Goal: Task Accomplishment & Management: Use online tool/utility

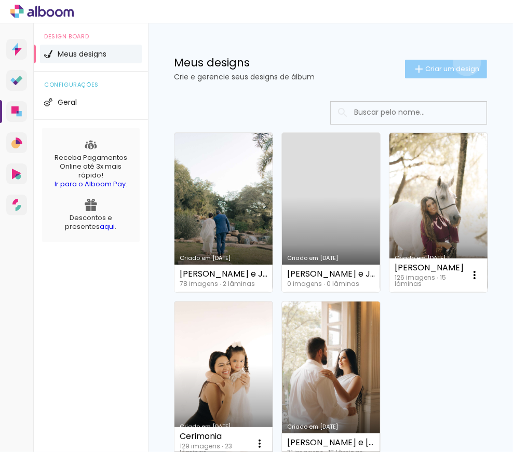
click at [458, 62] on paper-button "Criar um design" at bounding box center [446, 69] width 82 height 19
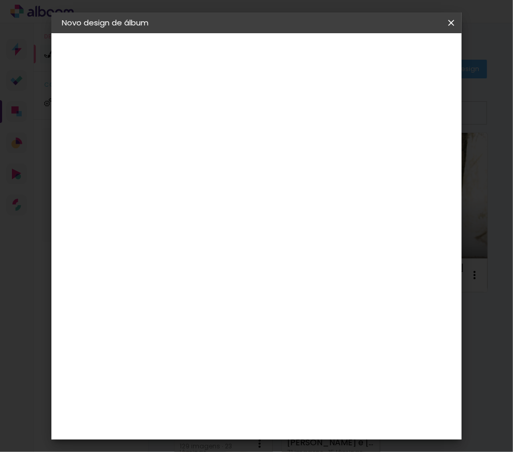
click at [235, 149] on paper-input-container "Título do álbum" at bounding box center [231, 140] width 7 height 26
type input "Luana"
type paper-input "Luana"
drag, startPoint x: 395, startPoint y: 48, endPoint x: 423, endPoint y: 52, distance: 28.3
click at [338, 48] on paper-button "Avançar" at bounding box center [312, 55] width 51 height 18
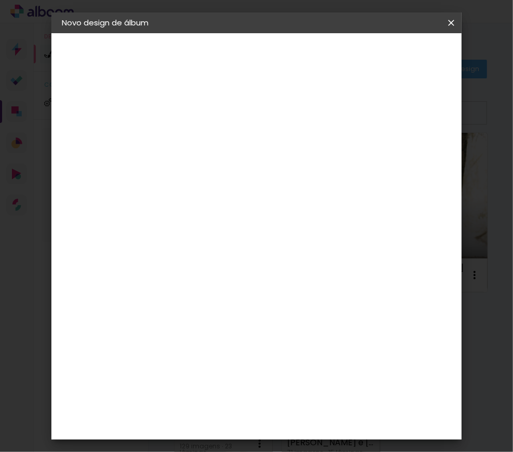
click at [423, 52] on div "Voltar Avançar" at bounding box center [374, 55] width 103 height 18
click at [247, 343] on div "[PERSON_NAME]" at bounding box center [258, 347] width 69 height 8
click at [0, 0] on slot "Avançar" at bounding box center [0, 0] width 0 height 0
click at [263, 173] on input "text" at bounding box center [252, 181] width 41 height 16
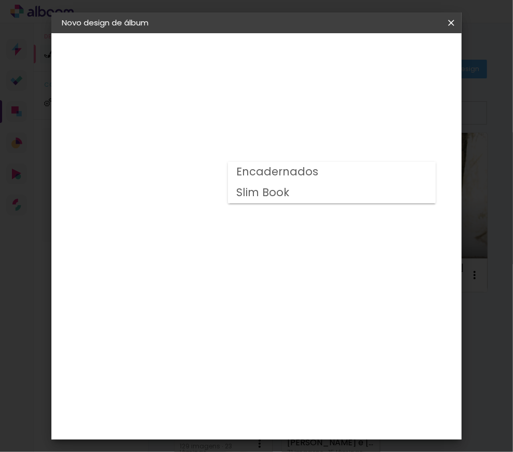
click at [0, 0] on slot "Slim Book" at bounding box center [0, 0] width 0 height 0
type input "Slim Book"
click at [289, 166] on span "25 x 60" at bounding box center [277, 173] width 48 height 21
click at [401, 63] on paper-button "Avançar" at bounding box center [375, 55] width 51 height 18
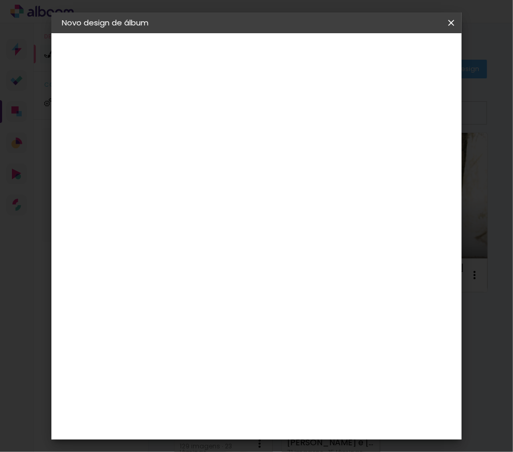
click at [387, 66] on span "Iniciar design" at bounding box center [375, 58] width 24 height 15
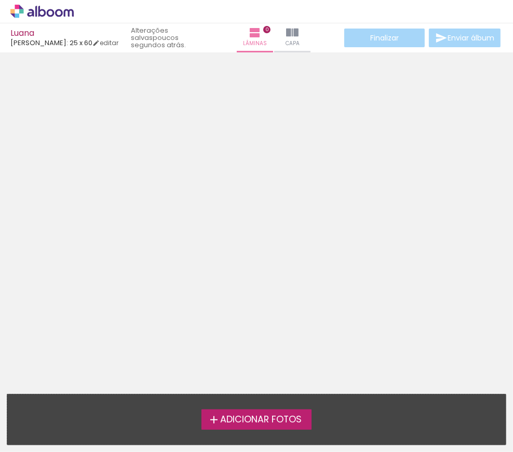
click at [256, 228] on div at bounding box center [256, 166] width 513 height 221
click at [253, 167] on div at bounding box center [256, 166] width 513 height 221
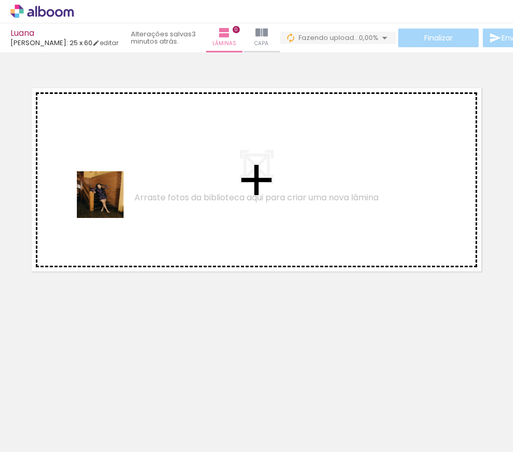
drag, startPoint x: 116, startPoint y: 418, endPoint x: 108, endPoint y: 203, distance: 215.7
click at [108, 203] on quentale-workspace at bounding box center [256, 226] width 513 height 452
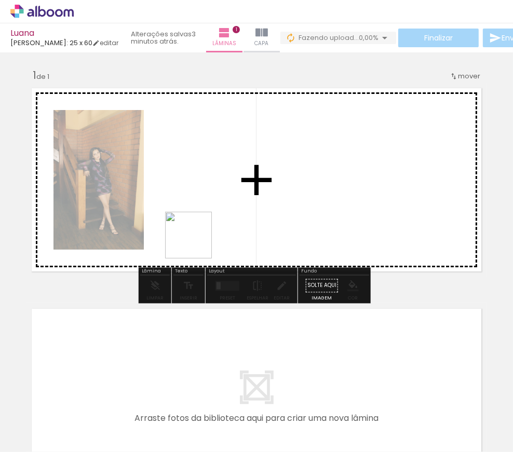
drag, startPoint x: 181, startPoint y: 432, endPoint x: 196, endPoint y: 243, distance: 189.7
click at [196, 243] on quentale-workspace at bounding box center [256, 226] width 513 height 452
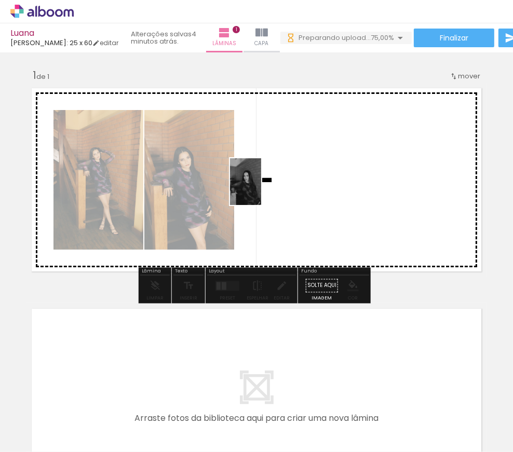
drag, startPoint x: 235, startPoint y: 418, endPoint x: 261, endPoint y: 190, distance: 230.0
click at [261, 190] on quentale-workspace at bounding box center [256, 226] width 513 height 452
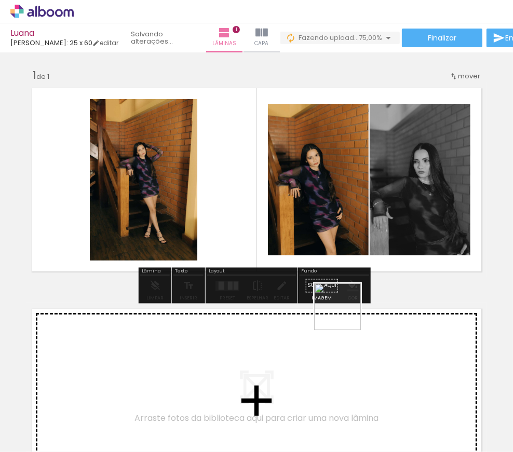
drag, startPoint x: 280, startPoint y: 435, endPoint x: 392, endPoint y: 222, distance: 240.0
click at [392, 222] on quentale-workspace at bounding box center [256, 226] width 513 height 452
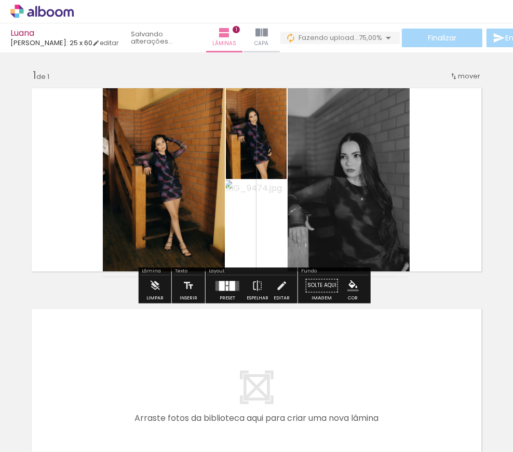
click at [216, 291] on div at bounding box center [227, 286] width 28 height 21
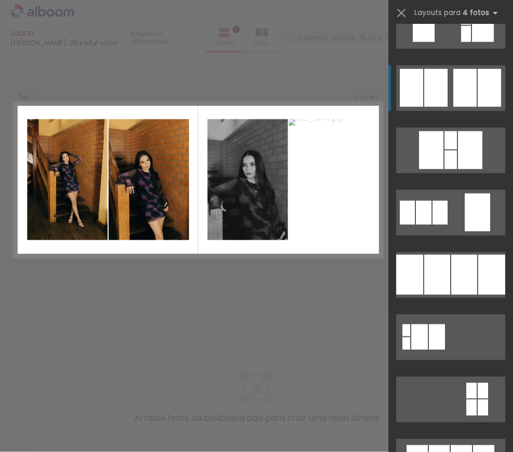
scroll to position [1086, 0]
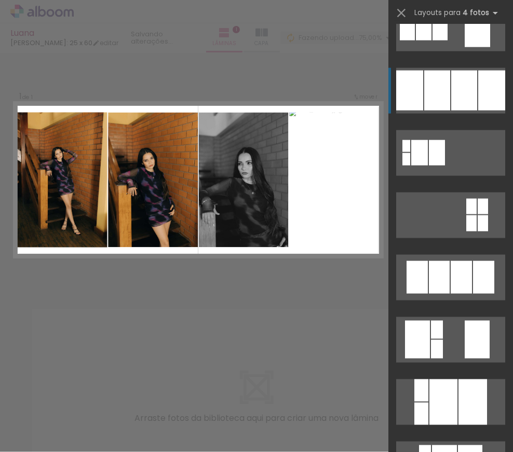
click at [458, 95] on div at bounding box center [464, 91] width 26 height 40
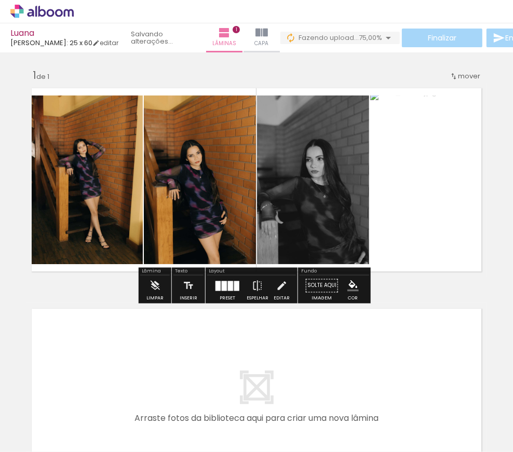
click at [489, 185] on div "Inserir lâmina 1 de 1" at bounding box center [256, 277] width 513 height 442
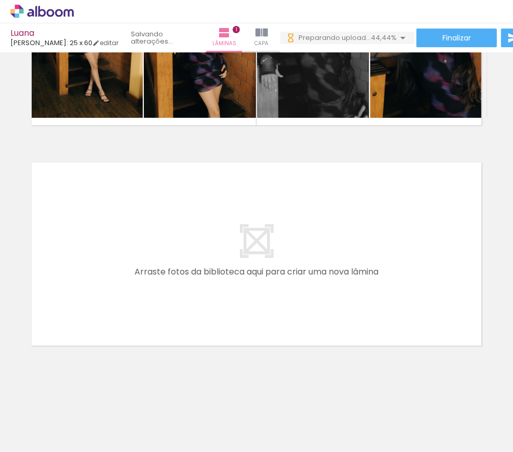
scroll to position [0, 99]
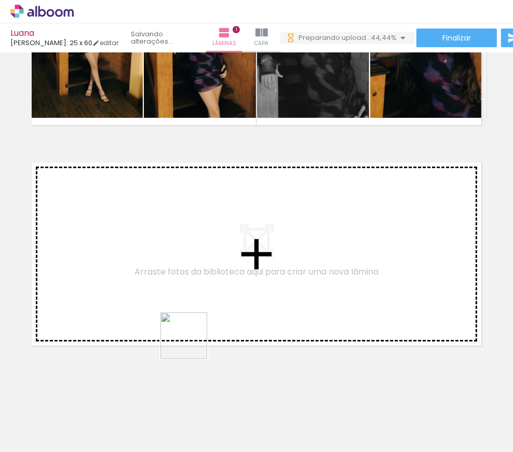
drag, startPoint x: 264, startPoint y: 430, endPoint x: 128, endPoint y: 207, distance: 261.1
click at [128, 207] on quentale-workspace at bounding box center [256, 226] width 513 height 452
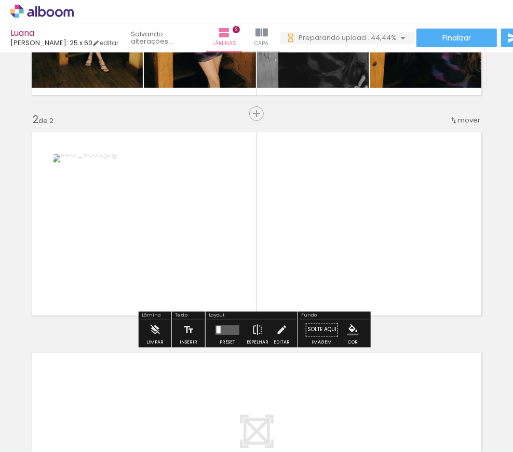
scroll to position [181, 0]
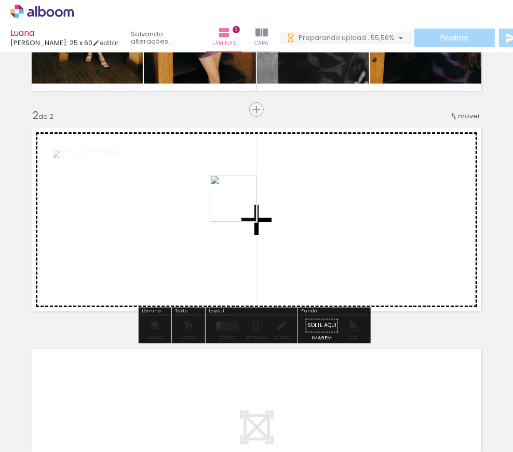
drag, startPoint x: 309, startPoint y: 420, endPoint x: 241, endPoint y: 206, distance: 224.6
click at [241, 206] on quentale-workspace at bounding box center [256, 226] width 513 height 452
drag, startPoint x: 364, startPoint y: 424, endPoint x: 476, endPoint y: 451, distance: 116.0
click at [324, 234] on quentale-workspace at bounding box center [256, 226] width 513 height 452
drag, startPoint x: 423, startPoint y: 419, endPoint x: 390, endPoint y: 234, distance: 187.8
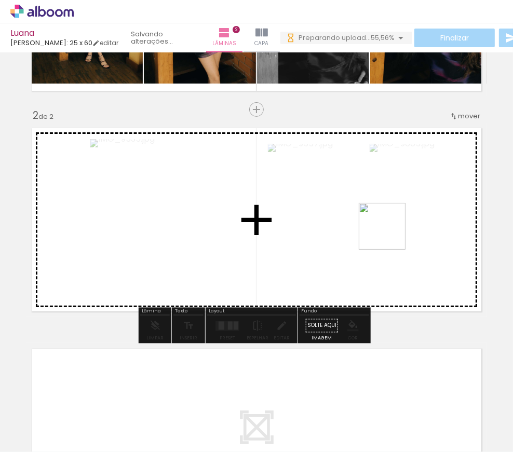
click at [390, 234] on quentale-workspace at bounding box center [256, 226] width 513 height 452
drag, startPoint x: 480, startPoint y: 412, endPoint x: 380, endPoint y: 259, distance: 182.8
click at [380, 259] on quentale-workspace at bounding box center [256, 226] width 513 height 452
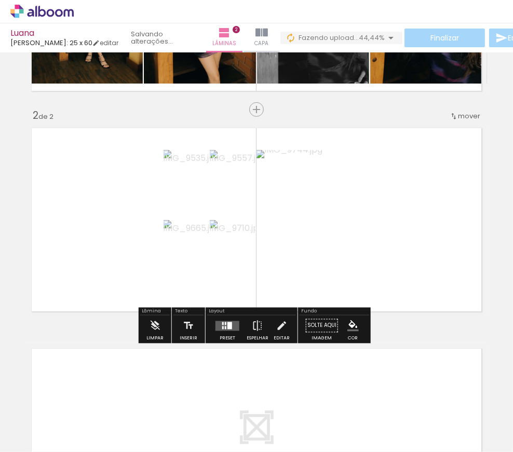
click at [227, 331] on div at bounding box center [227, 326] width 28 height 21
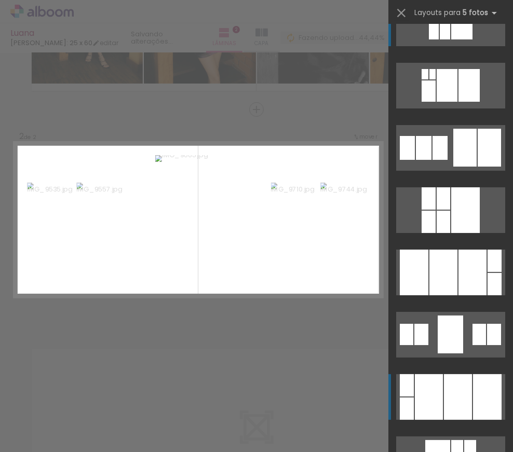
scroll to position [47, 0]
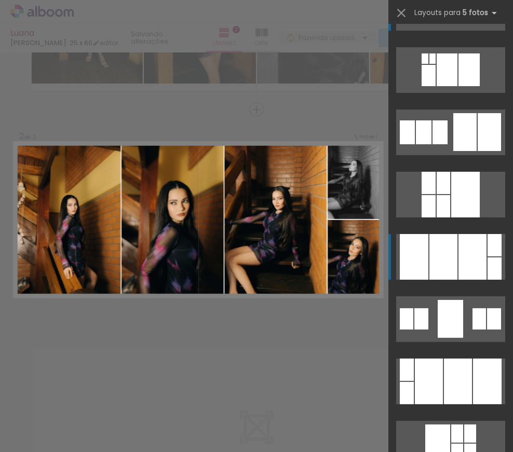
click at [450, 261] on div at bounding box center [444, 257] width 28 height 46
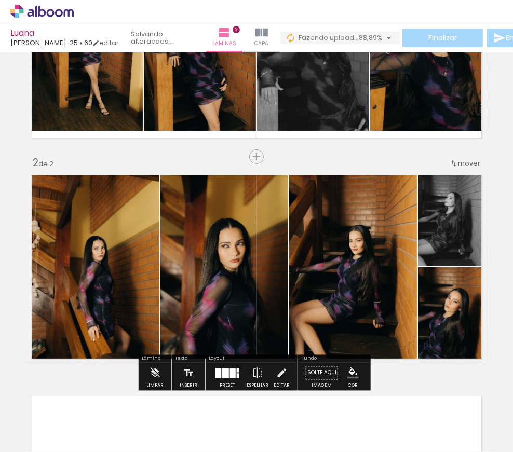
scroll to position [181, 0]
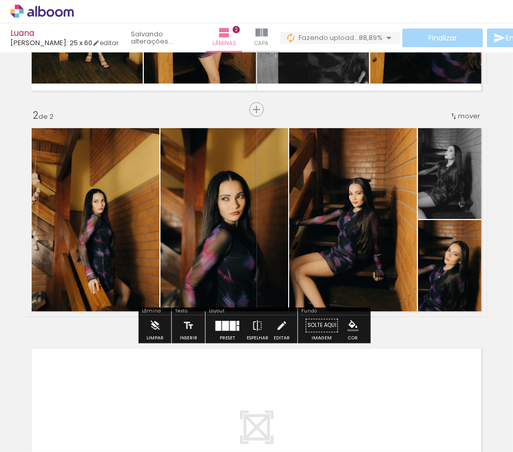
click at [471, 343] on quentale-layouter at bounding box center [256, 440] width 461 height 195
click at [488, 250] on div "Inserir lâmina 1 de 2 Inserir lâmina 2 de 2" at bounding box center [256, 206] width 513 height 663
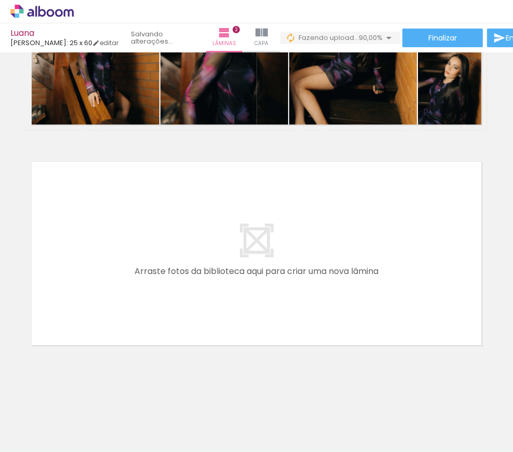
scroll to position [0, 156]
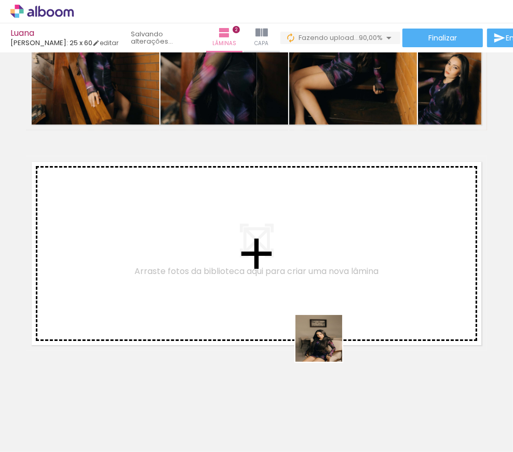
drag, startPoint x: 489, startPoint y: 418, endPoint x: 312, endPoint y: 337, distance: 194.8
click at [312, 337] on quentale-workspace at bounding box center [256, 226] width 513 height 452
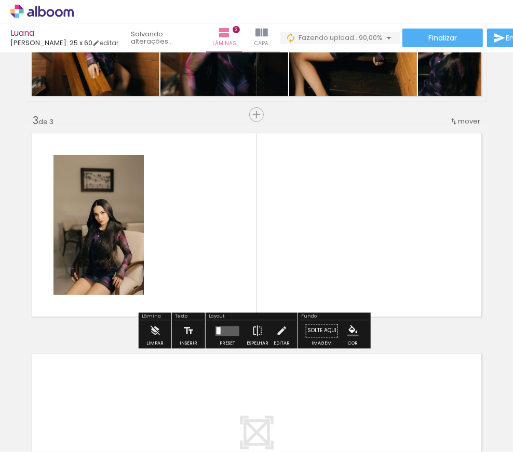
scroll to position [401, 0]
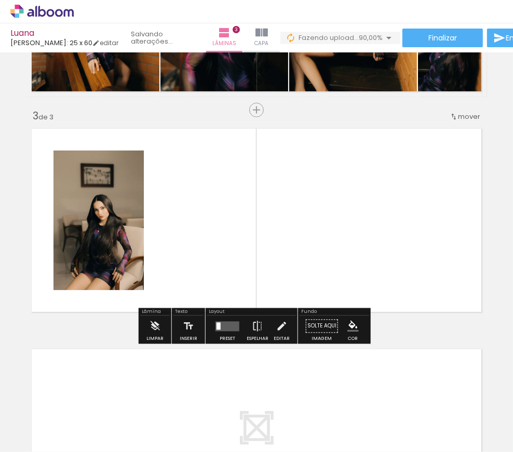
click at [228, 326] on quentale-layouter at bounding box center [228, 327] width 24 height 10
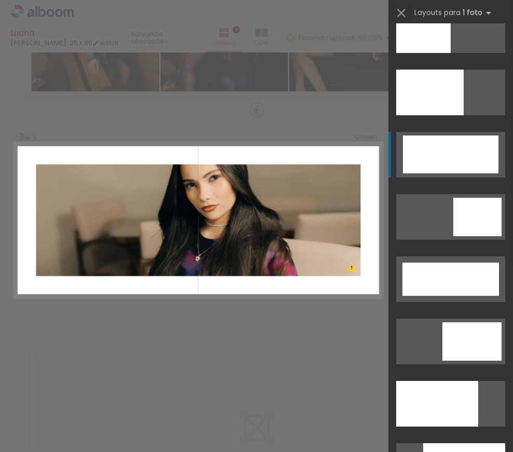
scroll to position [2691, 0]
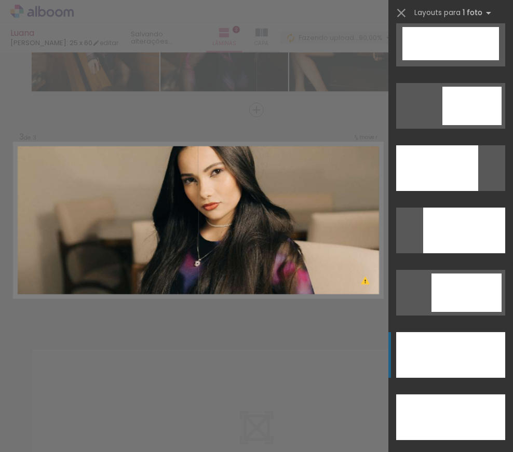
click at [461, 346] on div at bounding box center [450, 355] width 109 height 46
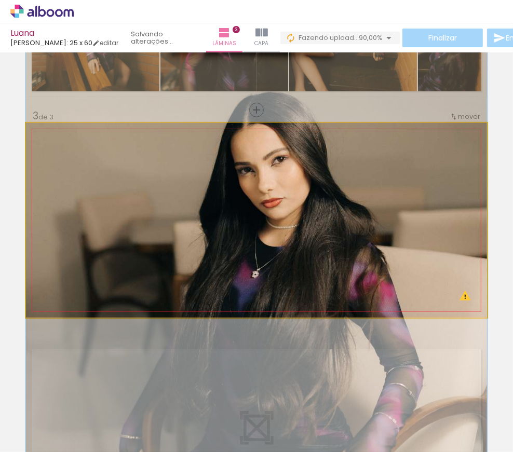
click at [297, 232] on quentale-photo at bounding box center [256, 220] width 461 height 195
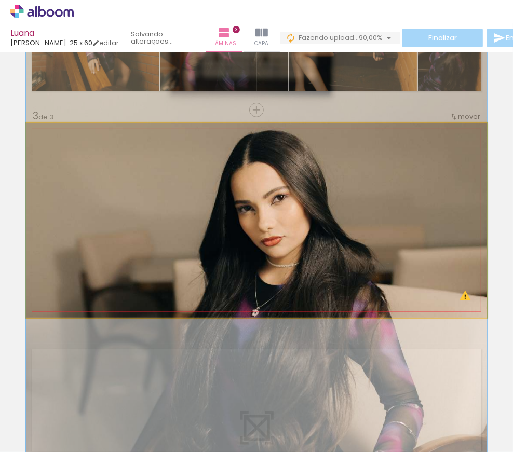
drag, startPoint x: 286, startPoint y: 213, endPoint x: 282, endPoint y: 248, distance: 35.0
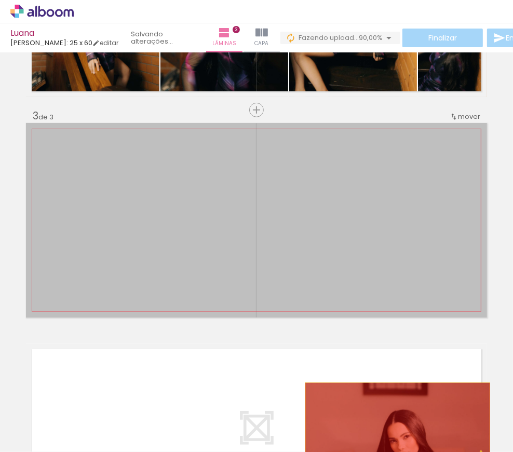
drag, startPoint x: 332, startPoint y: 261, endPoint x: 394, endPoint y: 422, distance: 172.2
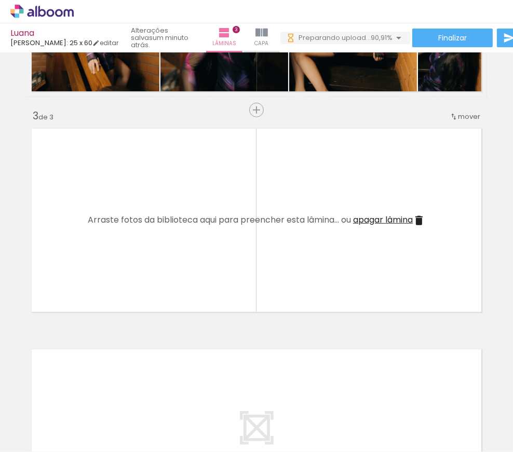
scroll to position [0, 211]
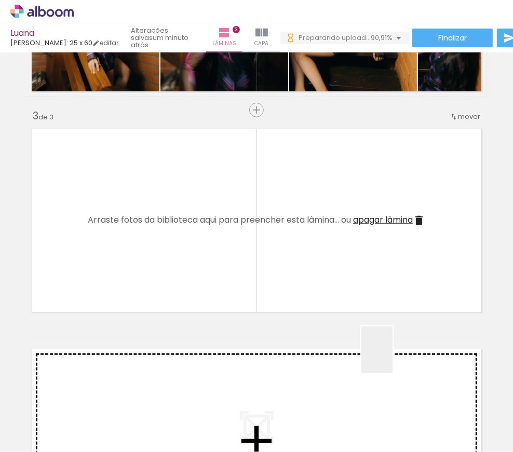
drag, startPoint x: 477, startPoint y: 426, endPoint x: 332, endPoint y: 291, distance: 198.1
click at [332, 291] on quentale-workspace at bounding box center [256, 226] width 513 height 452
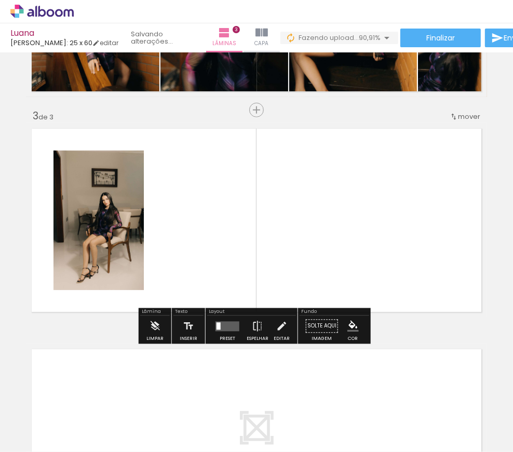
click at [223, 335] on div at bounding box center [227, 326] width 28 height 21
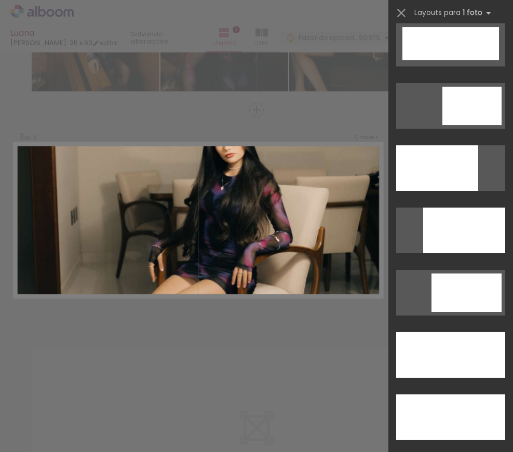
scroll to position [2833, 0]
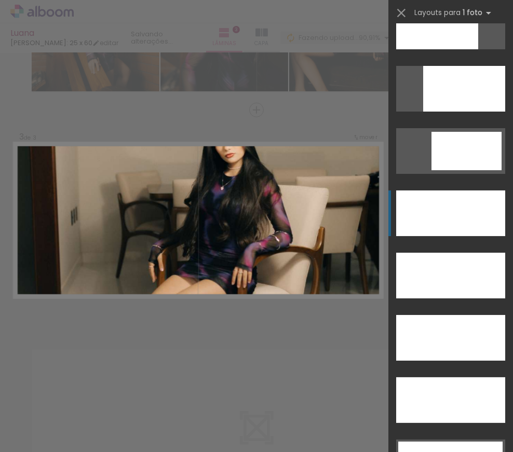
click at [466, 205] on div at bounding box center [450, 214] width 109 height 46
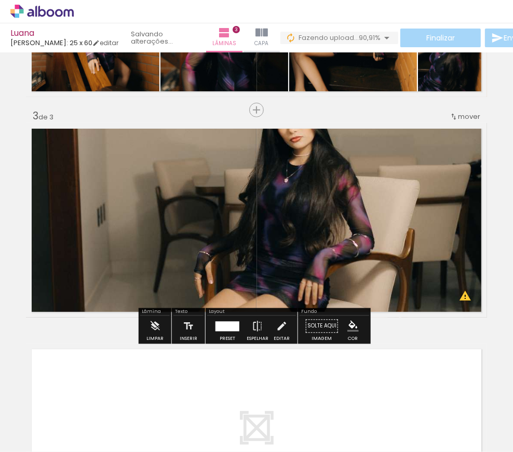
click at [356, 209] on quentale-photo at bounding box center [256, 220] width 461 height 195
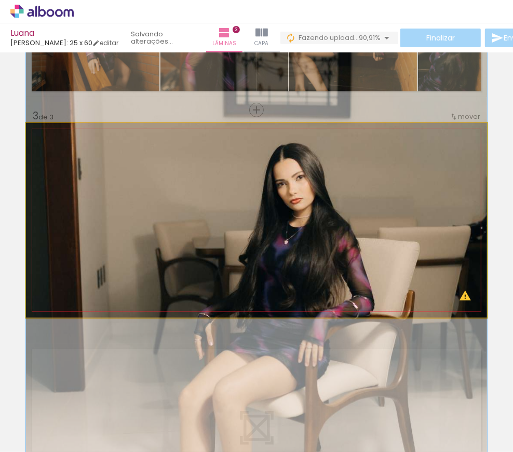
drag, startPoint x: 330, startPoint y: 197, endPoint x: 311, endPoint y: 259, distance: 64.6
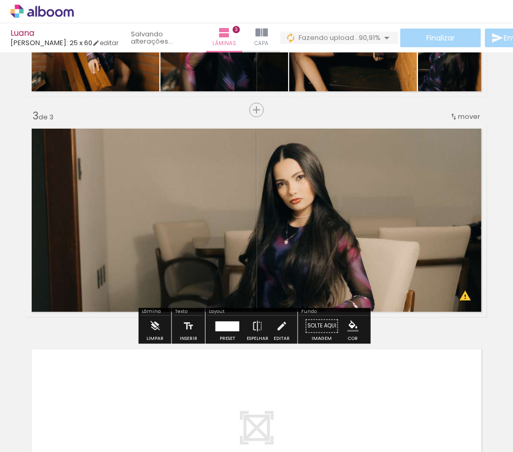
click at [491, 249] on div "Inserir lâmina 1 de 3 Inserir lâmina 2 de 3 Inserir lâmina 3 de 3 O Designbox p…" at bounding box center [256, 97] width 513 height 884
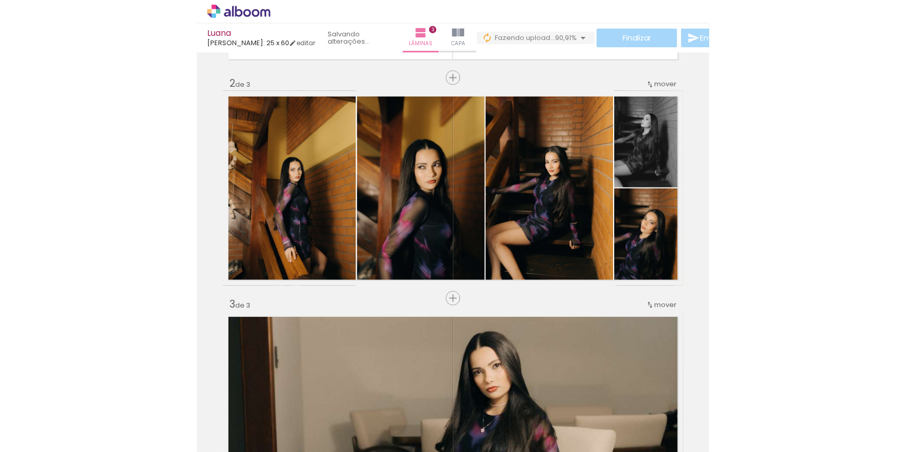
scroll to position [401, 0]
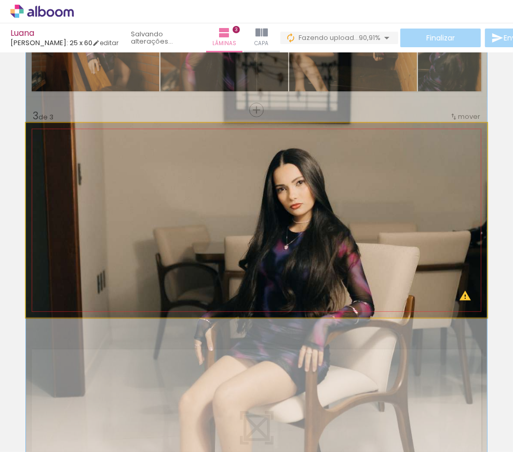
drag, startPoint x: 322, startPoint y: 238, endPoint x: 338, endPoint y: 244, distance: 16.9
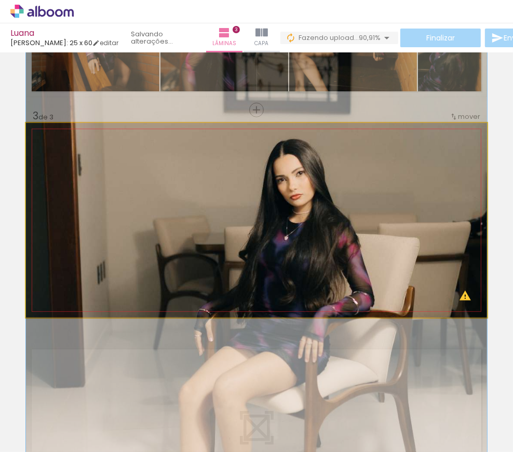
drag, startPoint x: 338, startPoint y: 244, endPoint x: 335, endPoint y: 234, distance: 10.0
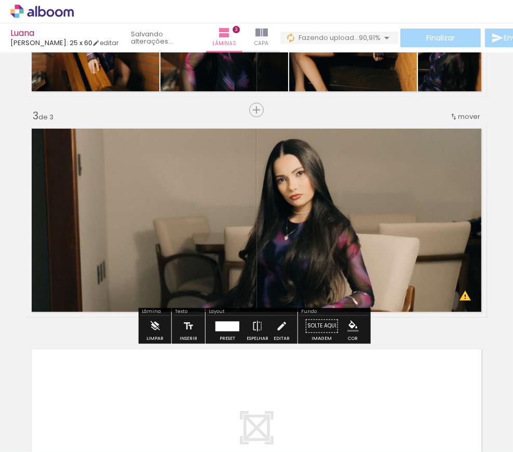
drag, startPoint x: 486, startPoint y: 198, endPoint x: 483, endPoint y: 181, distance: 17.4
click at [486, 198] on div "Inserir lâmina 1 de 3 Inserir lâmina 2 de 3 Inserir lâmina 3 de 3 O Designbox p…" at bounding box center [256, 97] width 513 height 884
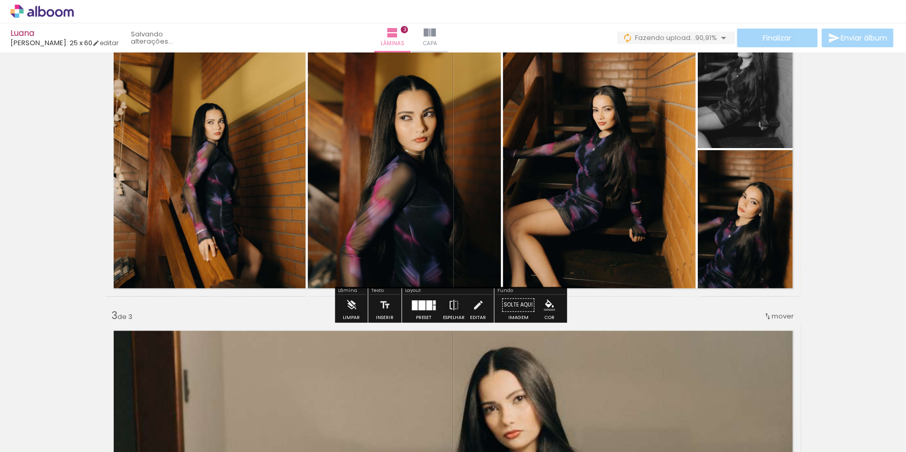
scroll to position [501, 0]
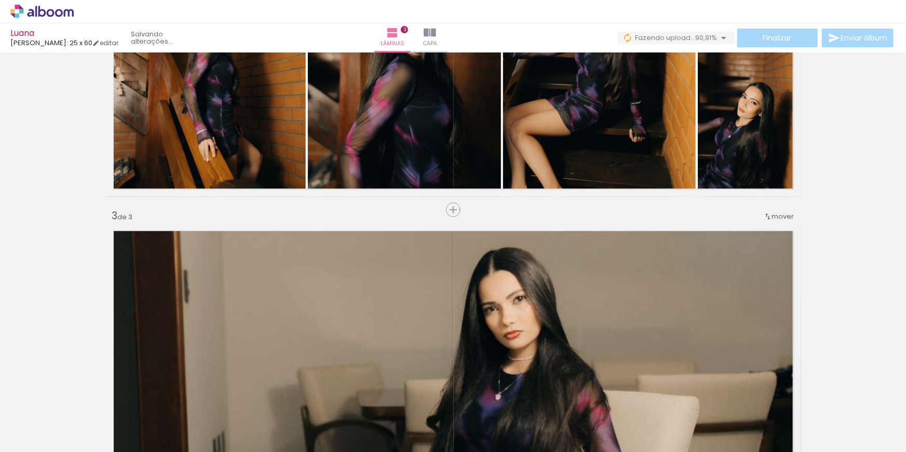
click at [513, 222] on div "Inserir lâmina 1 de 3 Inserir lâmina 2 de 3 Inserir lâmina 3 de 3 O Designbox p…" at bounding box center [453, 196] width 906 height 1282
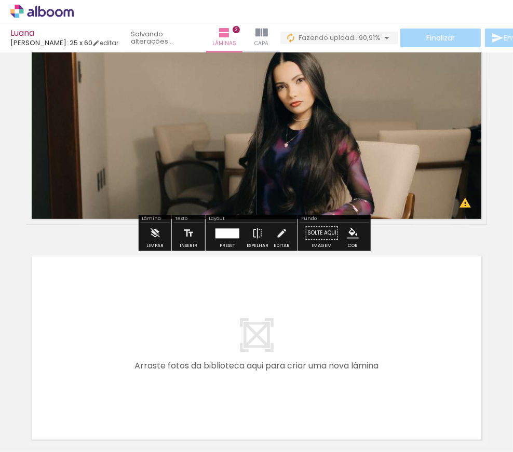
scroll to position [448, 0]
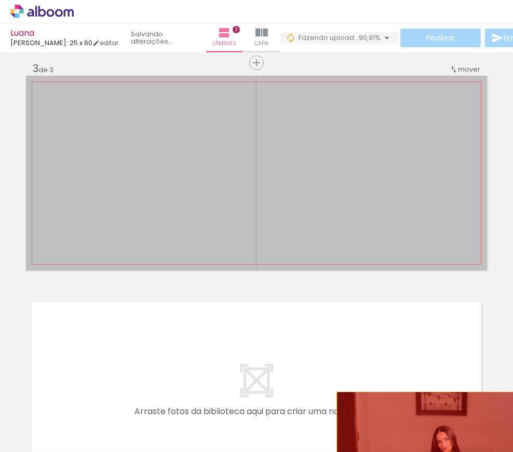
drag, startPoint x: 293, startPoint y: 172, endPoint x: 411, endPoint y: 423, distance: 277.0
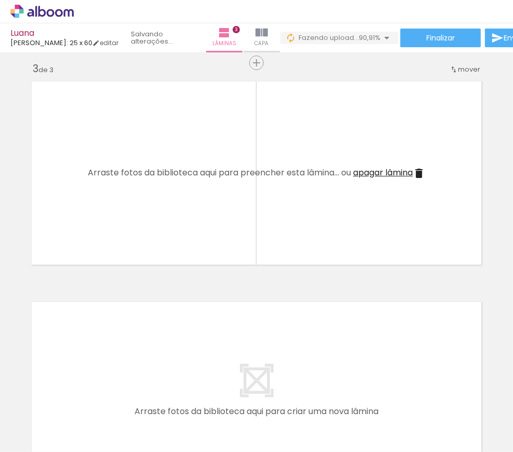
scroll to position [0, 215]
drag, startPoint x: 419, startPoint y: 425, endPoint x: 245, endPoint y: 229, distance: 262.4
click at [244, 230] on quentale-workspace at bounding box center [256, 226] width 513 height 452
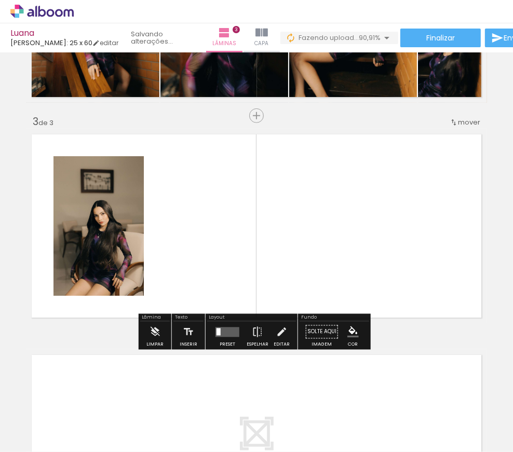
scroll to position [354, 0]
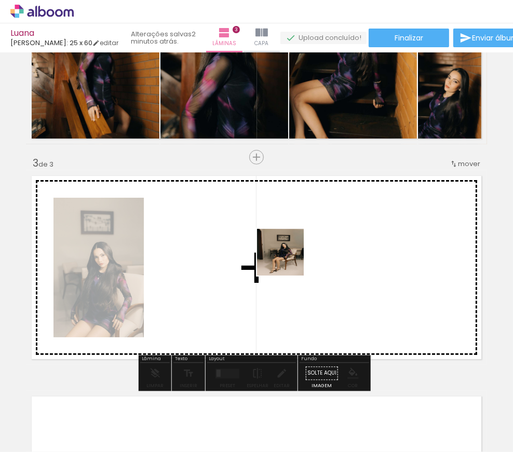
drag, startPoint x: 485, startPoint y: 421, endPoint x: 288, endPoint y: 260, distance: 254.3
click at [288, 260] on quentale-workspace at bounding box center [256, 226] width 513 height 452
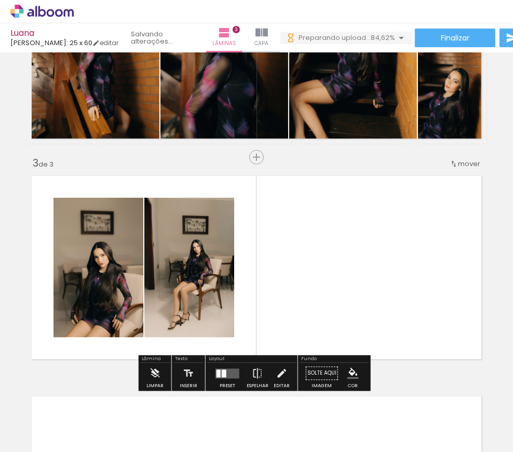
scroll to position [0, 331]
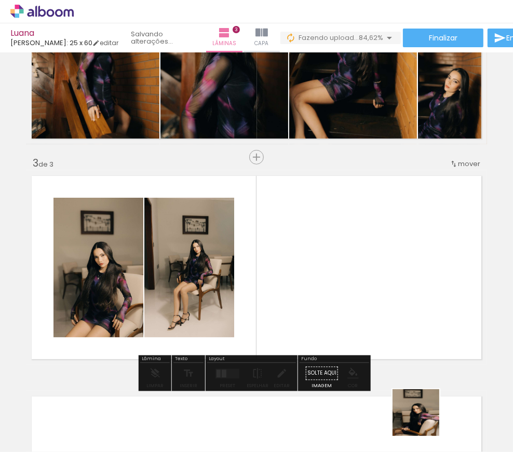
drag, startPoint x: 431, startPoint y: 426, endPoint x: 455, endPoint y: 406, distance: 31.7
click at [374, 322] on quentale-workspace at bounding box center [256, 226] width 513 height 452
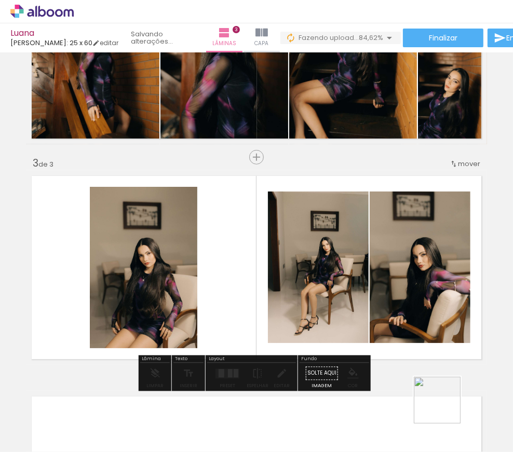
drag, startPoint x: 445, startPoint y: 408, endPoint x: 392, endPoint y: 322, distance: 101.6
click at [392, 322] on quentale-workspace at bounding box center [256, 226] width 513 height 452
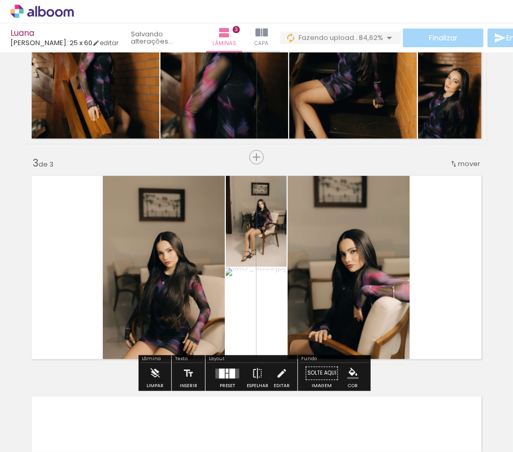
click at [226, 374] on div at bounding box center [227, 376] width 3 height 5
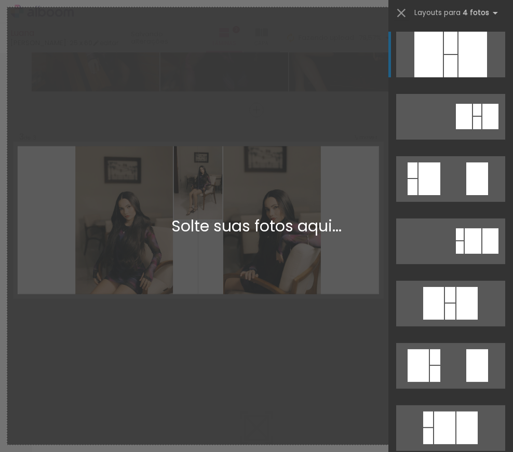
scroll to position [0, 0]
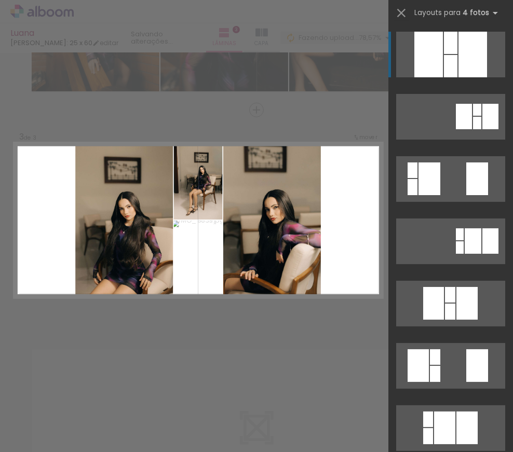
click at [332, 284] on quentale-layouter at bounding box center [198, 221] width 369 height 156
click at [395, 12] on iron-icon at bounding box center [401, 13] width 15 height 15
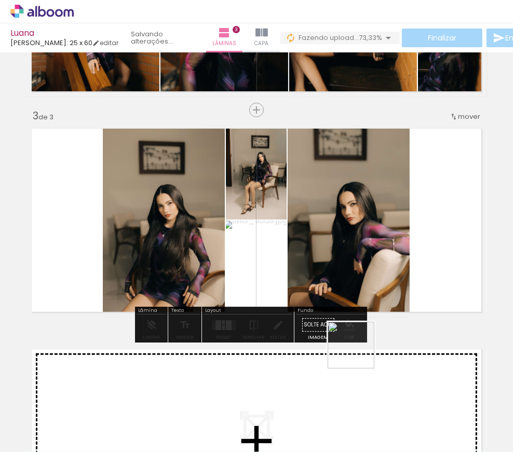
drag, startPoint x: 426, startPoint y: 424, endPoint x: 457, endPoint y: 451, distance: 41.2
click at [300, 285] on quentale-workspace at bounding box center [256, 226] width 513 height 452
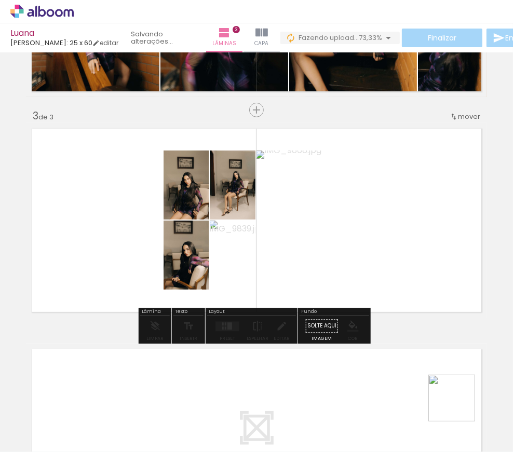
drag, startPoint x: 476, startPoint y: 424, endPoint x: 332, endPoint y: 311, distance: 182.4
click at [310, 228] on quentale-workspace at bounding box center [256, 226] width 513 height 452
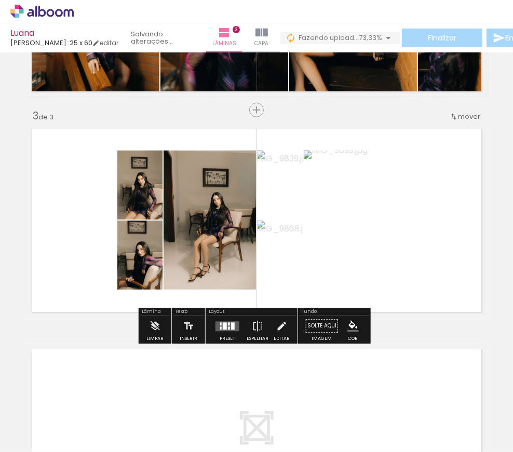
click at [225, 331] on div at bounding box center [227, 326] width 28 height 21
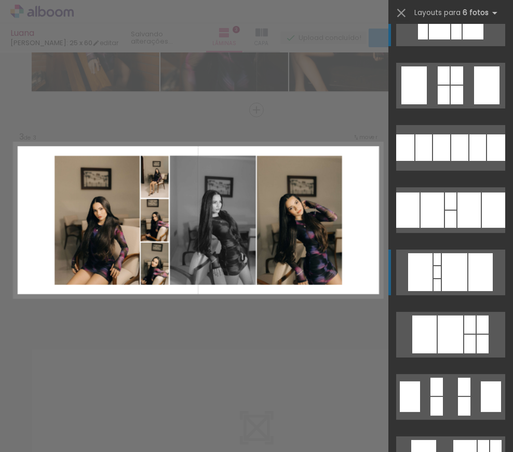
scroll to position [47, 0]
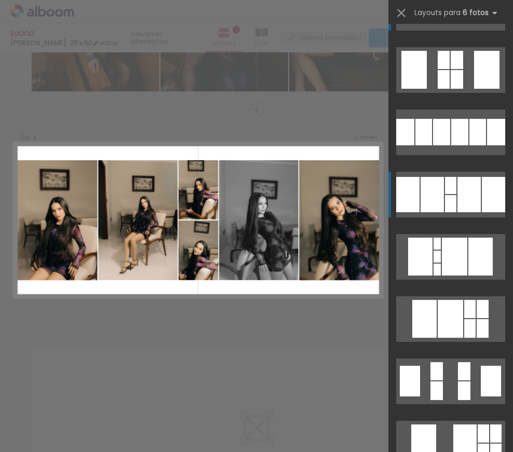
click at [445, 192] on div at bounding box center [450, 185] width 11 height 17
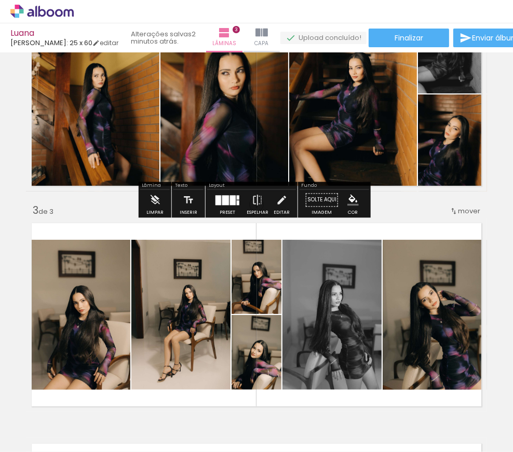
scroll to position [354, 0]
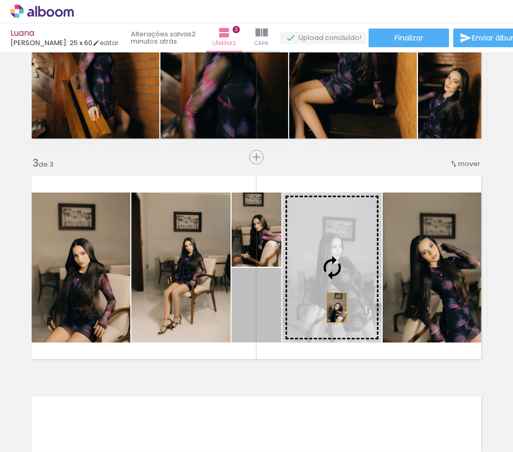
drag, startPoint x: 256, startPoint y: 326, endPoint x: 339, endPoint y: 306, distance: 85.4
click at [0, 0] on slot at bounding box center [0, 0] width 0 height 0
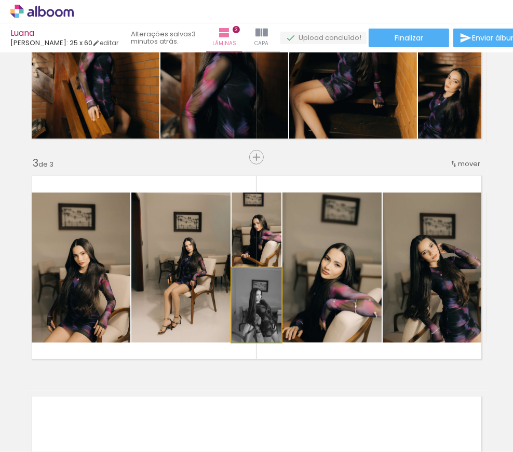
drag, startPoint x: 258, startPoint y: 316, endPoint x: 330, endPoint y: 299, distance: 74.7
click at [0, 0] on slot at bounding box center [0, 0] width 0 height 0
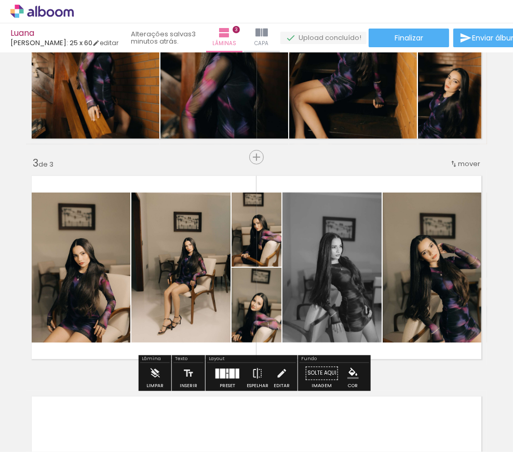
click at [494, 296] on div "Inserir lâmina 1 de 3 Inserir lâmina 2 de 3 Inserir lâmina 3 de 3 O Designbox p…" at bounding box center [256, 144] width 513 height 884
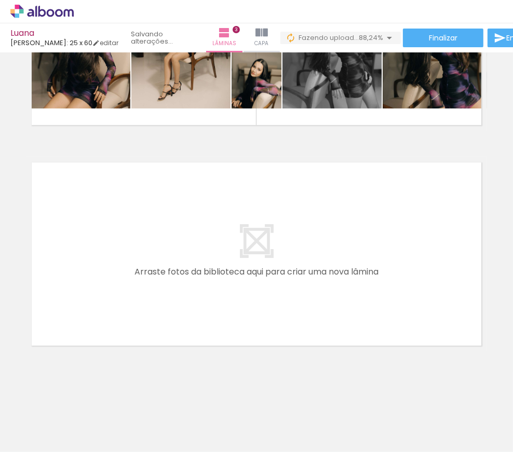
scroll to position [0, 622]
drag, startPoint x: 379, startPoint y: 432, endPoint x: 365, endPoint y: 429, distance: 14.4
click at [366, 429] on quentale-thumb at bounding box center [354, 417] width 58 height 60
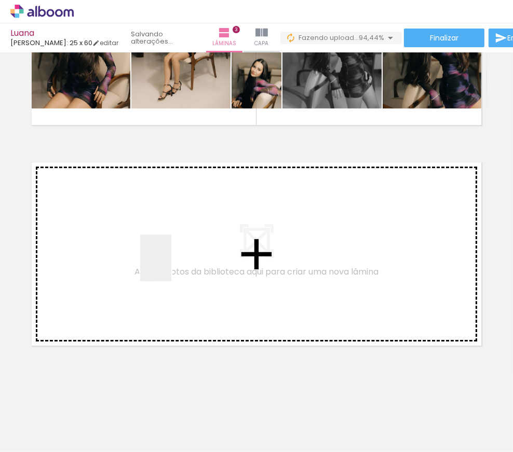
drag, startPoint x: 365, startPoint y: 429, endPoint x: 317, endPoint y: 383, distance: 66.1
click at [171, 264] on quentale-workspace at bounding box center [256, 226] width 513 height 452
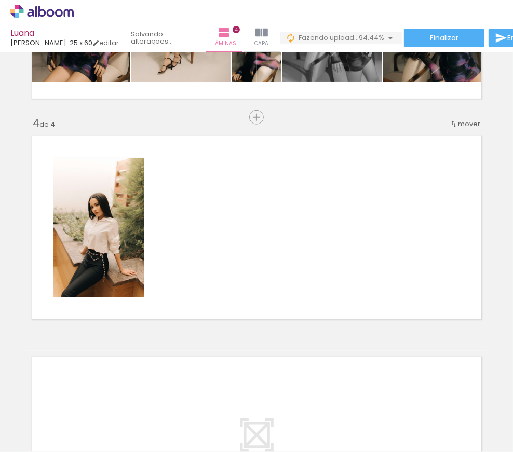
scroll to position [622, 0]
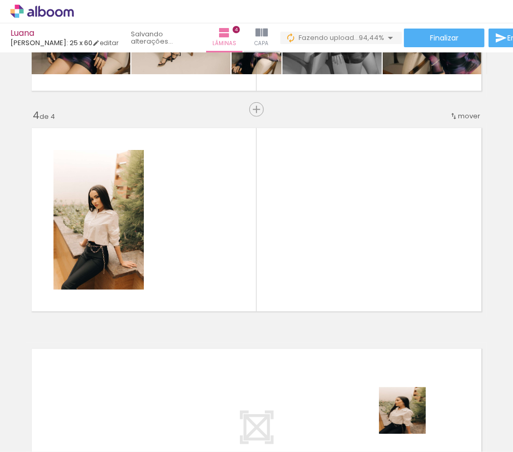
drag, startPoint x: 431, startPoint y: 440, endPoint x: 430, endPoint y: 390, distance: 50.9
click at [250, 244] on quentale-workspace at bounding box center [256, 226] width 513 height 452
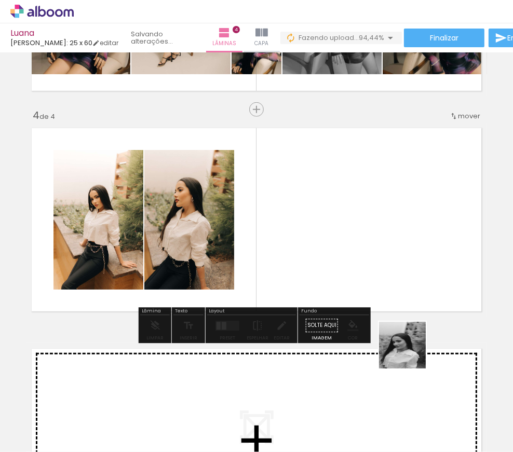
drag, startPoint x: 410, startPoint y: 353, endPoint x: 324, endPoint y: 257, distance: 129.1
click at [324, 257] on quentale-workspace at bounding box center [256, 226] width 513 height 452
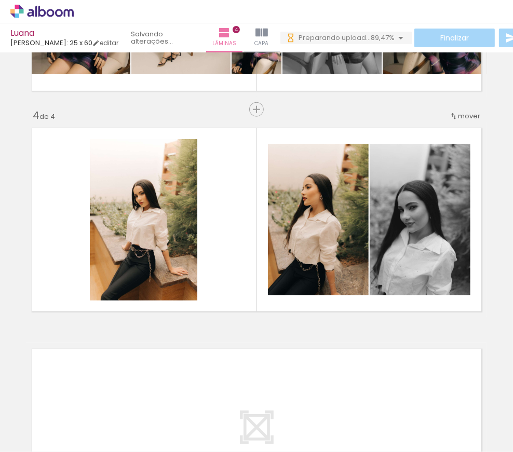
scroll to position [0, 680]
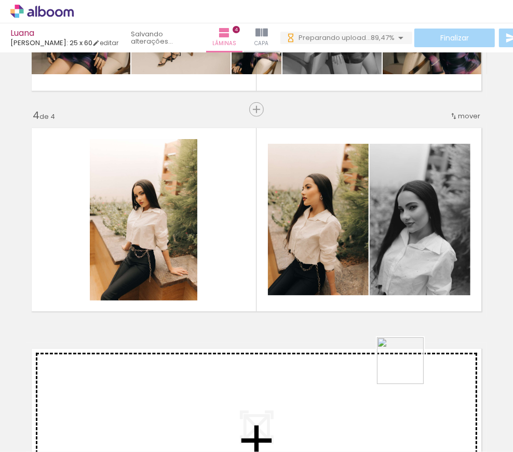
drag, startPoint x: 470, startPoint y: 424, endPoint x: 310, endPoint y: 276, distance: 217.6
click at [312, 253] on quentale-workspace at bounding box center [256, 226] width 513 height 452
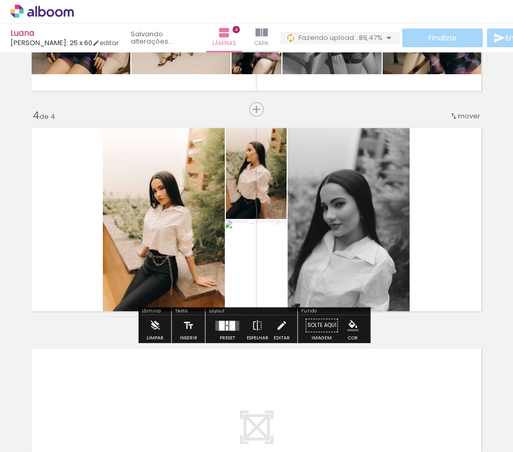
click at [229, 337] on div "Preset" at bounding box center [228, 339] width 16 height 5
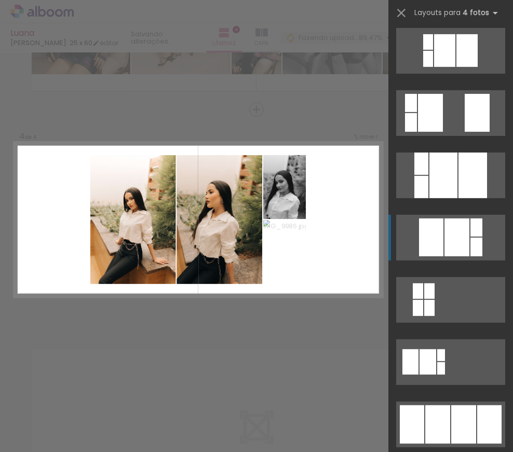
scroll to position [519, 0]
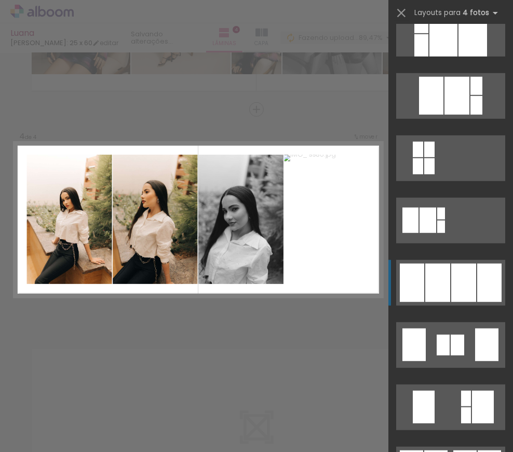
click at [454, 270] on div at bounding box center [463, 283] width 25 height 38
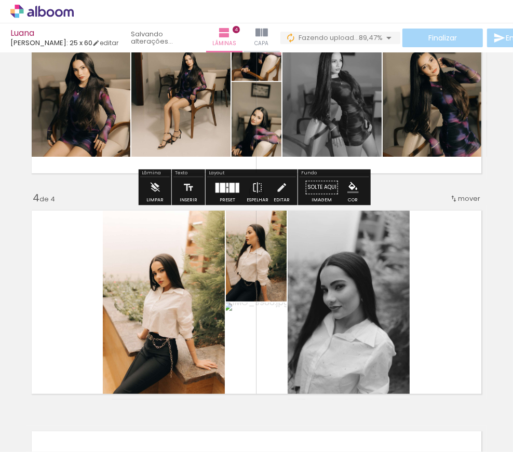
scroll to position [622, 0]
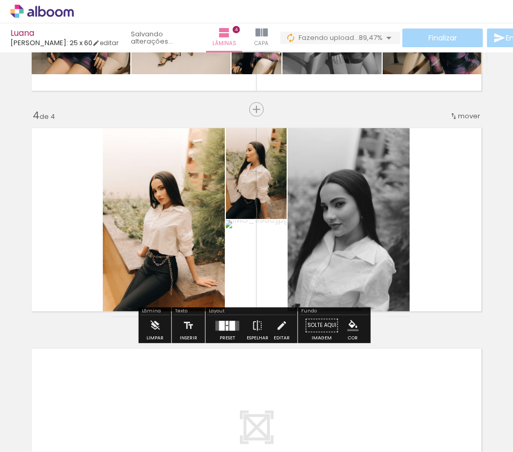
drag, startPoint x: 229, startPoint y: 329, endPoint x: 334, endPoint y: 339, distance: 106.0
click at [230, 329] on div at bounding box center [233, 326] width 6 height 10
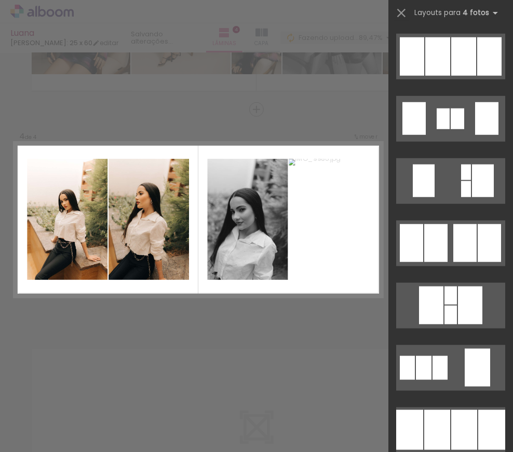
scroll to position [755, 0]
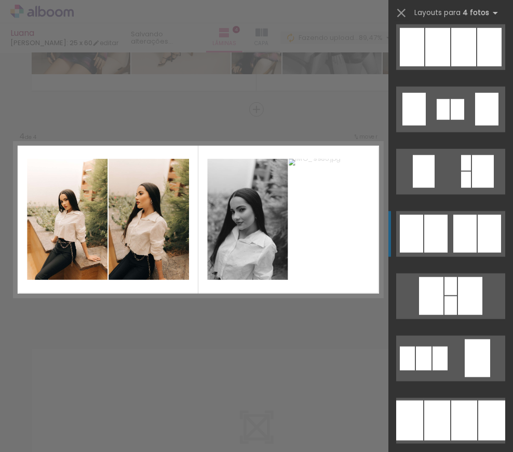
click at [445, 233] on quentale-layouter at bounding box center [450, 234] width 109 height 46
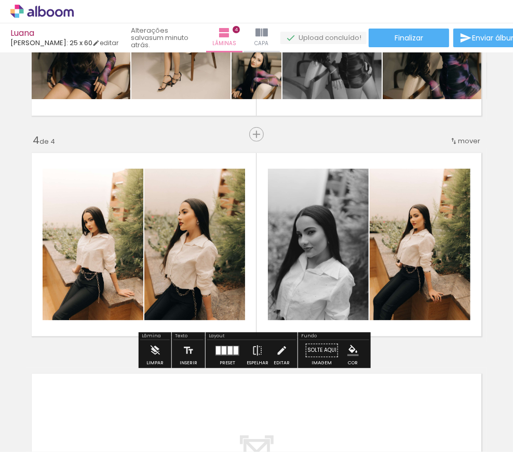
scroll to position [613, 0]
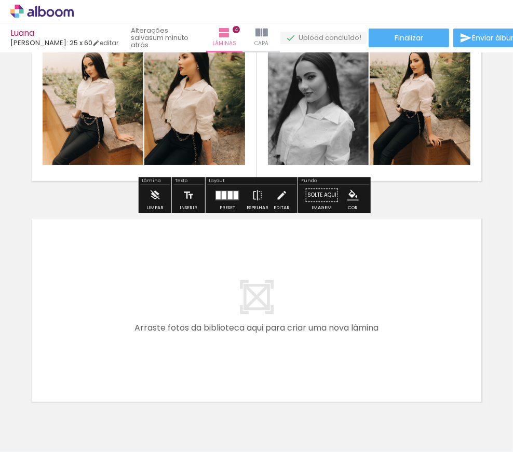
scroll to position [809, 0]
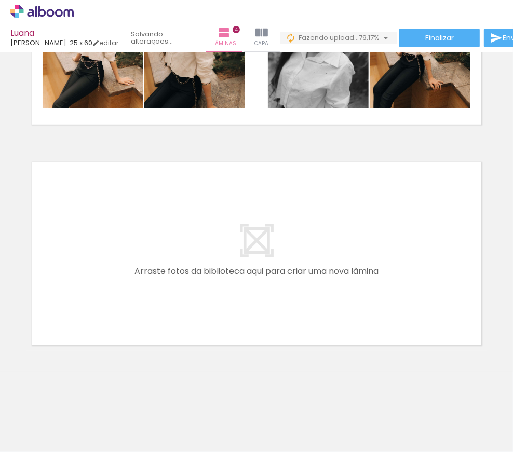
scroll to position [0, 971]
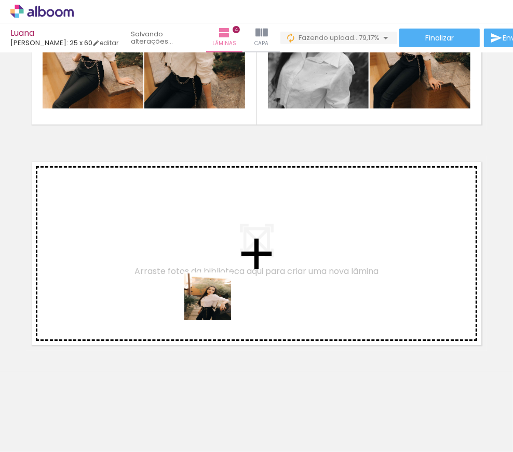
drag, startPoint x: 248, startPoint y: 399, endPoint x: 293, endPoint y: 402, distance: 45.3
click at [203, 285] on quentale-workspace at bounding box center [256, 226] width 513 height 452
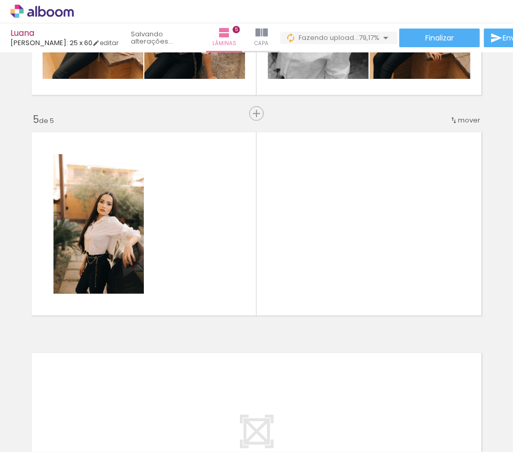
scroll to position [843, 0]
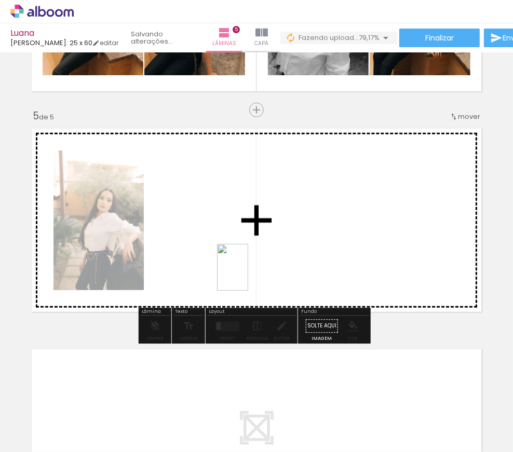
drag, startPoint x: 301, startPoint y: 427, endPoint x: 248, endPoint y: 275, distance: 160.5
click at [248, 275] on quentale-workspace at bounding box center [256, 226] width 513 height 452
drag, startPoint x: 362, startPoint y: 428, endPoint x: 340, endPoint y: 335, distance: 96.1
click at [288, 275] on quentale-workspace at bounding box center [256, 226] width 513 height 452
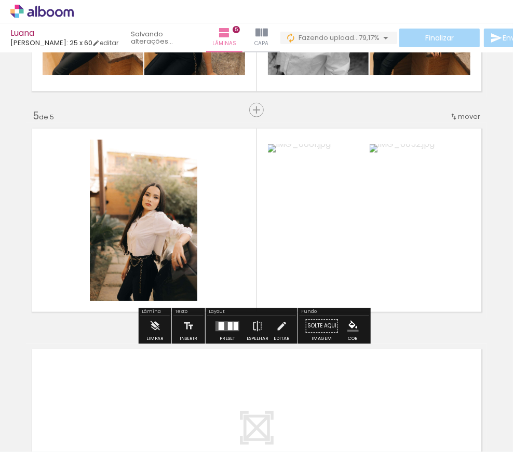
drag, startPoint x: 409, startPoint y: 427, endPoint x: 410, endPoint y: 291, distance: 136.1
click at [413, 408] on div at bounding box center [412, 417] width 31 height 47
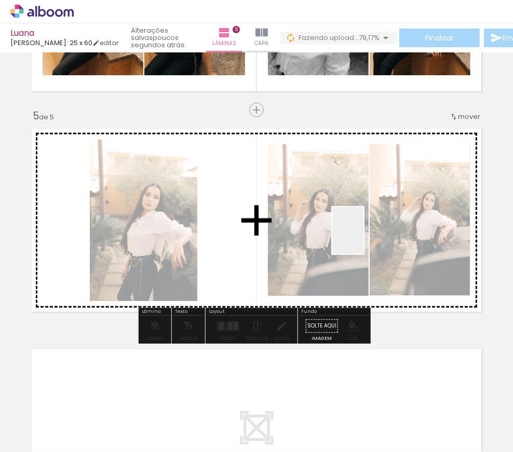
drag, startPoint x: 424, startPoint y: 414, endPoint x: 469, endPoint y: 410, distance: 44.8
click at [362, 235] on quentale-workspace at bounding box center [256, 226] width 513 height 452
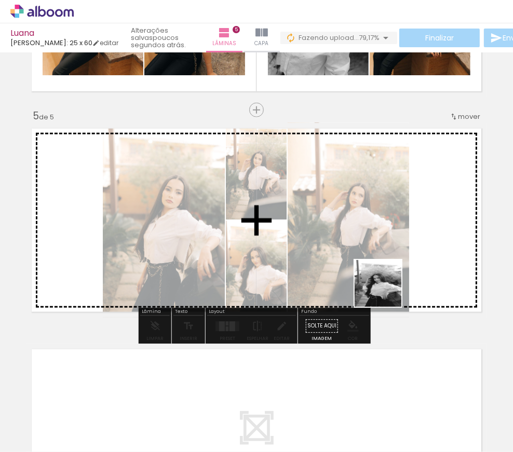
drag, startPoint x: 480, startPoint y: 428, endPoint x: 363, endPoint y: 256, distance: 208.6
click at [363, 256] on quentale-workspace at bounding box center [256, 226] width 513 height 452
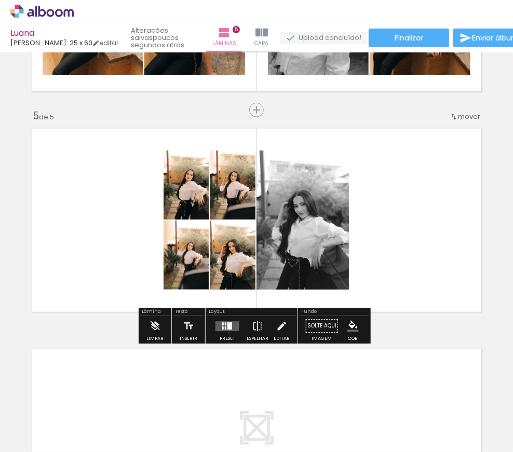
click at [226, 332] on div at bounding box center [227, 326] width 28 height 21
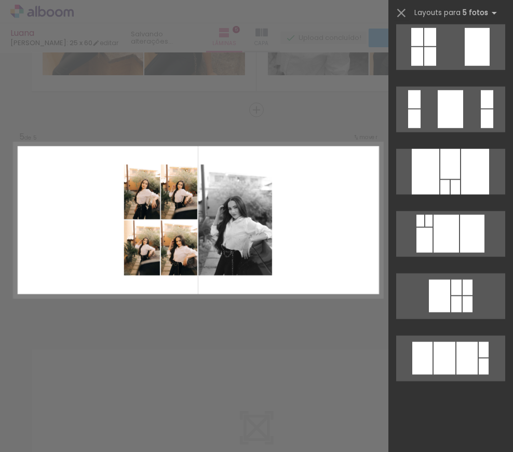
scroll to position [0, 0]
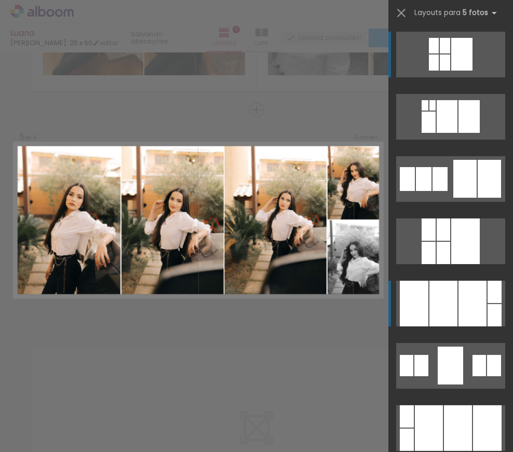
click at [453, 284] on div at bounding box center [444, 304] width 28 height 46
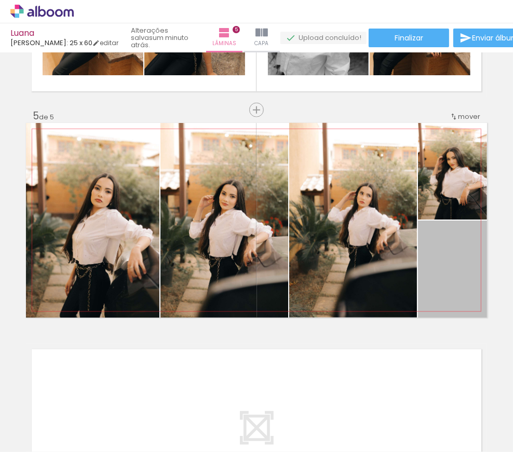
drag, startPoint x: 453, startPoint y: 301, endPoint x: 727, endPoint y: 371, distance: 282.1
click at [513, 371] on html "link( href="../../bower_components/polymer/polymer.html" rel="import" ) picture…" at bounding box center [256, 226] width 513 height 452
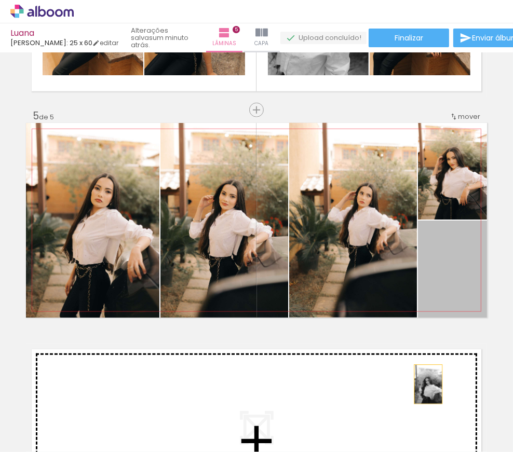
drag, startPoint x: 440, startPoint y: 263, endPoint x: 419, endPoint y: 417, distance: 155.7
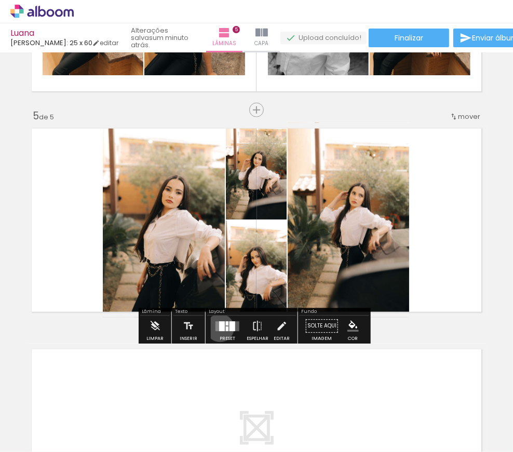
click at [219, 328] on div at bounding box center [222, 327] width 6 height 10
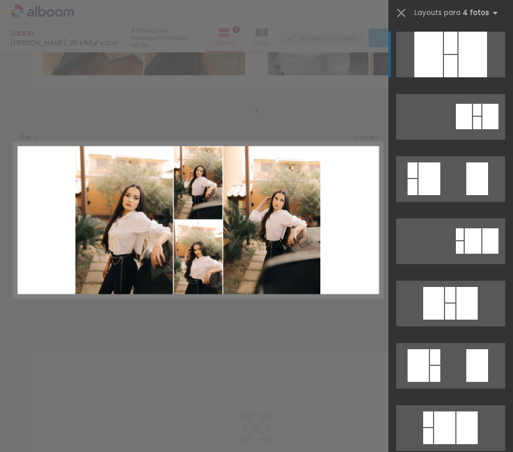
click at [467, 73] on div at bounding box center [473, 55] width 29 height 46
click at [459, 63] on div at bounding box center [473, 55] width 29 height 46
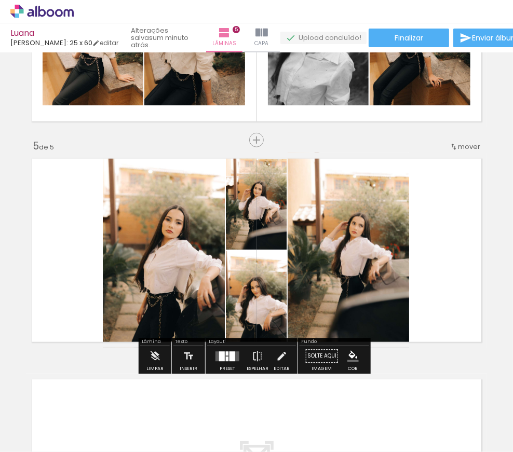
scroll to position [795, 0]
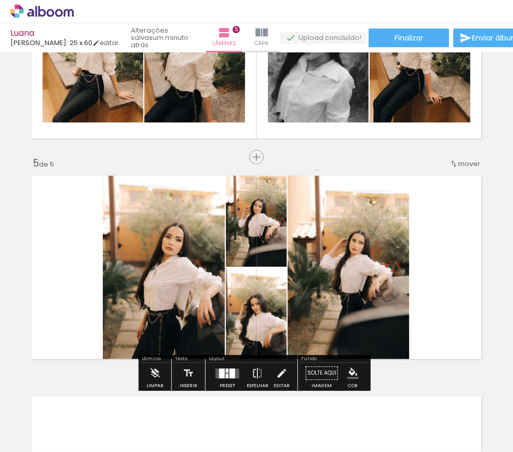
click at [237, 369] on div at bounding box center [227, 374] width 28 height 21
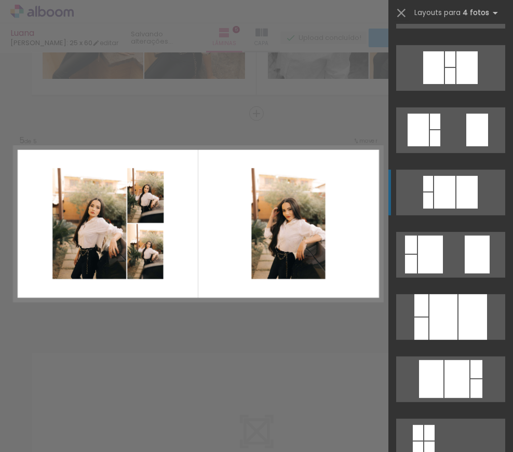
scroll to position [843, 0]
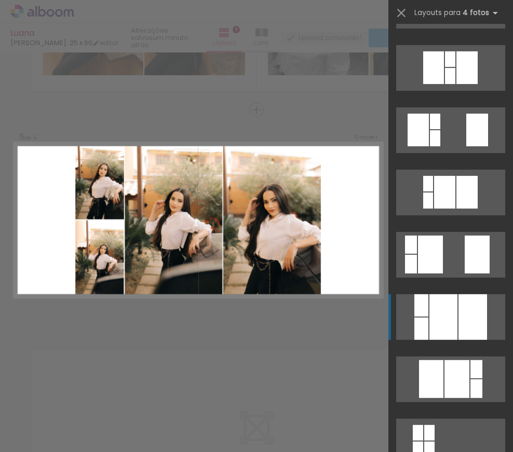
click at [430, 311] on div at bounding box center [444, 318] width 28 height 46
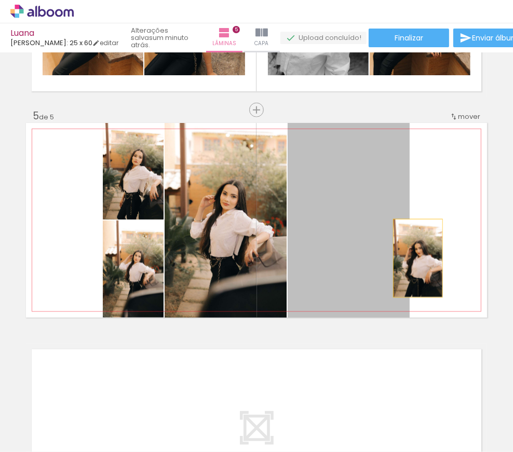
drag, startPoint x: 374, startPoint y: 251, endPoint x: 415, endPoint y: 258, distance: 41.7
click at [415, 258] on quentale-layouter at bounding box center [256, 220] width 461 height 195
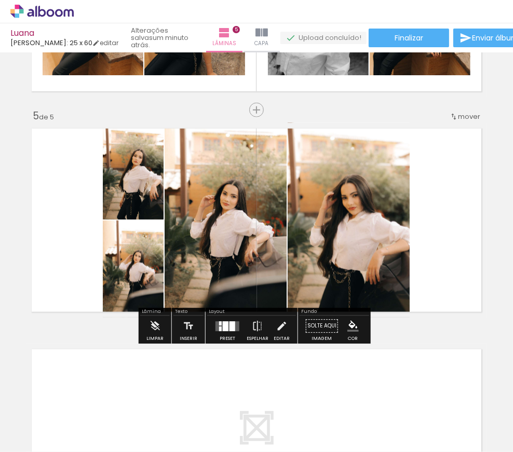
click at [382, 244] on quentale-photo at bounding box center [349, 220] width 122 height 195
click at [276, 327] on iron-icon at bounding box center [281, 326] width 11 height 21
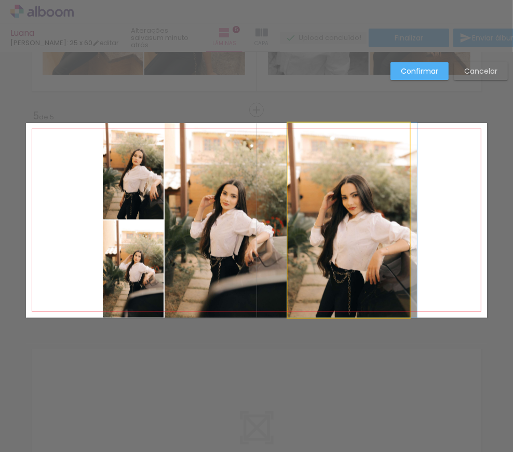
drag, startPoint x: 379, startPoint y: 218, endPoint x: 410, endPoint y: 217, distance: 31.7
click at [410, 217] on quentale-layouter at bounding box center [256, 220] width 461 height 195
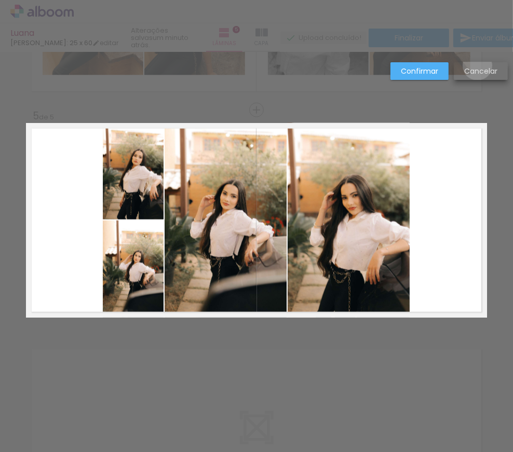
click at [477, 65] on paper-button "Cancelar" at bounding box center [481, 71] width 54 height 18
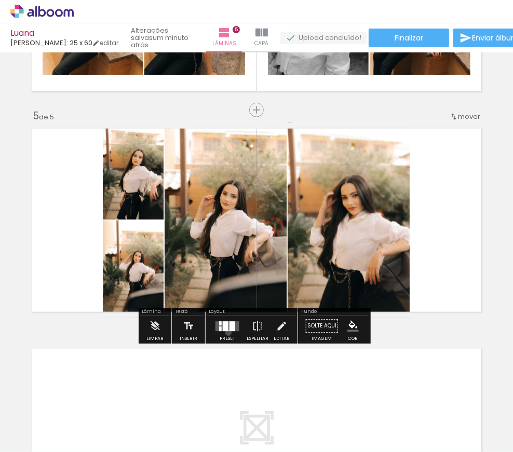
click at [226, 332] on div at bounding box center [227, 326] width 28 height 21
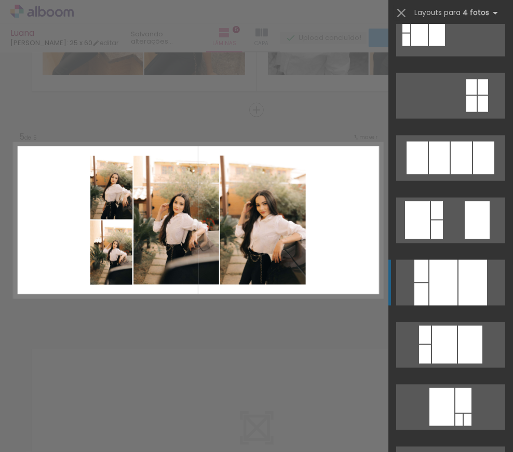
scroll to position [1207, 0]
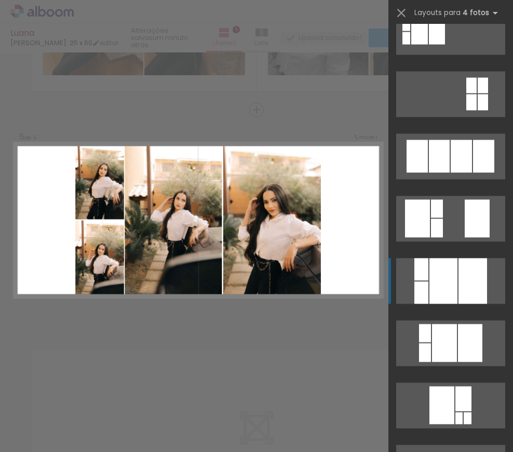
click at [425, 279] on quentale-layouter at bounding box center [450, 282] width 109 height 46
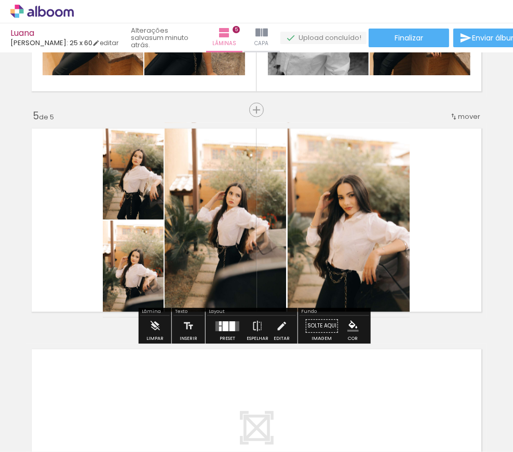
click at [230, 327] on div at bounding box center [233, 327] width 6 height 10
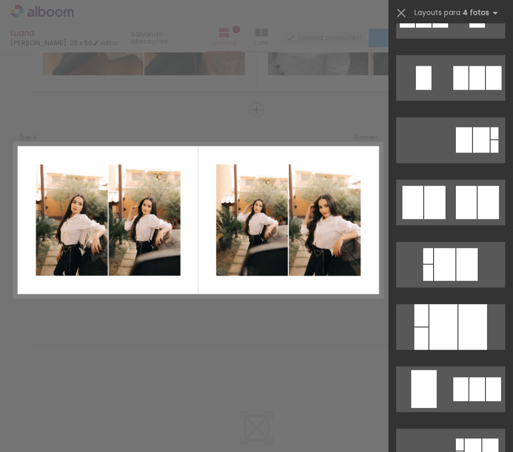
scroll to position [2142, 0]
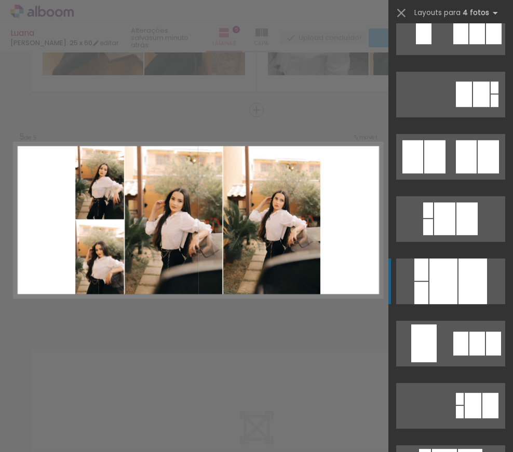
click at [437, 276] on div at bounding box center [444, 282] width 28 height 46
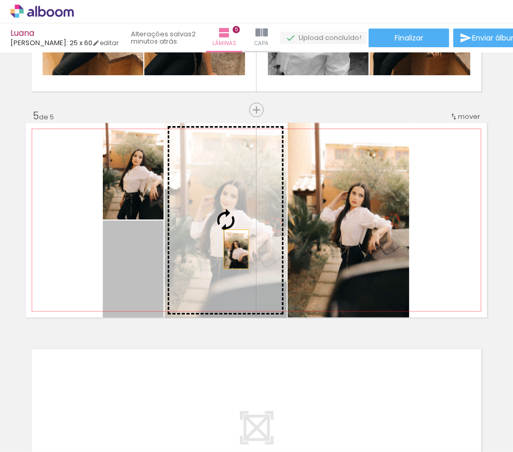
drag, startPoint x: 130, startPoint y: 280, endPoint x: 233, endPoint y: 249, distance: 107.0
click at [0, 0] on slot at bounding box center [0, 0] width 0 height 0
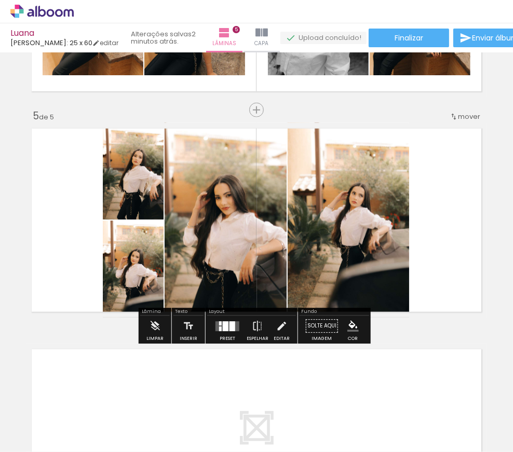
click at [448, 288] on quentale-layouter at bounding box center [256, 220] width 461 height 195
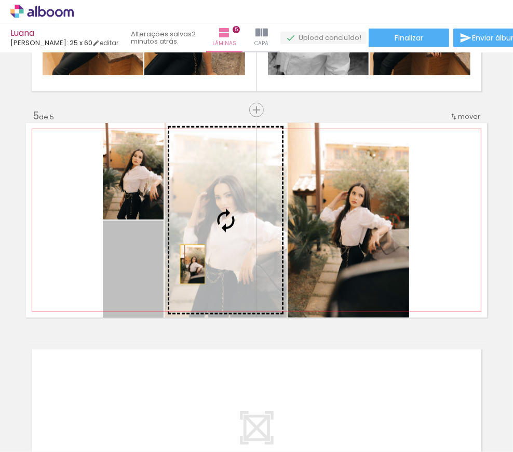
drag, startPoint x: 108, startPoint y: 272, endPoint x: 189, endPoint y: 264, distance: 81.4
click at [0, 0] on slot at bounding box center [0, 0] width 0 height 0
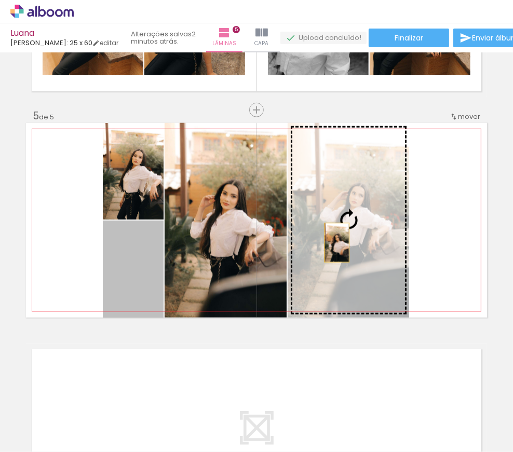
drag, startPoint x: 161, startPoint y: 272, endPoint x: 337, endPoint y: 240, distance: 178.8
click at [0, 0] on slot at bounding box center [0, 0] width 0 height 0
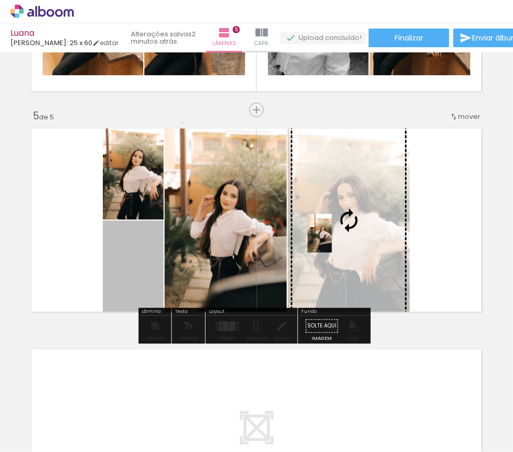
drag, startPoint x: 127, startPoint y: 239, endPoint x: 370, endPoint y: 220, distance: 243.9
click at [0, 0] on slot at bounding box center [0, 0] width 0 height 0
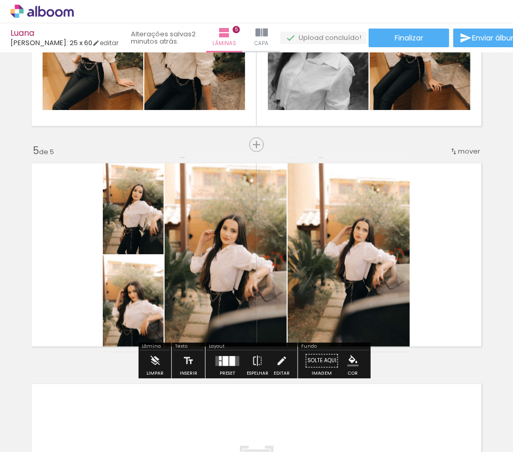
scroll to position [748, 0]
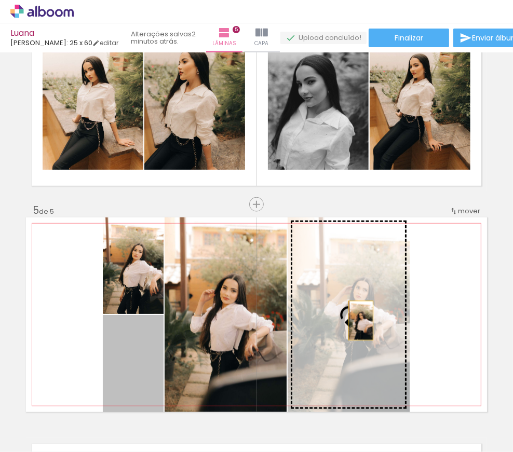
drag, startPoint x: 112, startPoint y: 378, endPoint x: 357, endPoint y: 320, distance: 252.4
click at [0, 0] on slot at bounding box center [0, 0] width 0 height 0
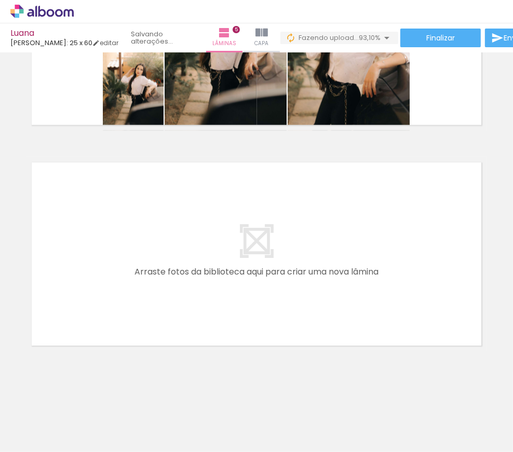
scroll to position [0, 1262]
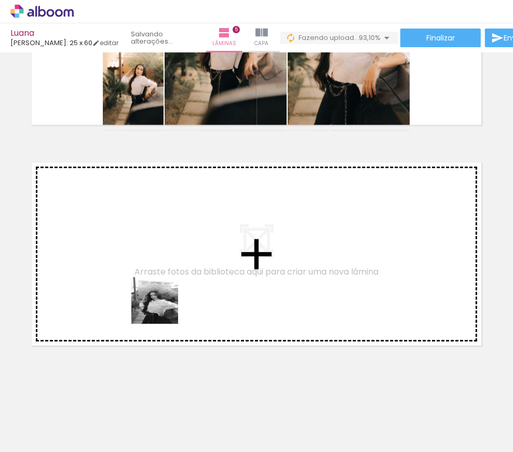
drag, startPoint x: 195, startPoint y: 428, endPoint x: 163, endPoint y: 309, distance: 123.7
click at [163, 309] on quentale-workspace at bounding box center [256, 226] width 513 height 452
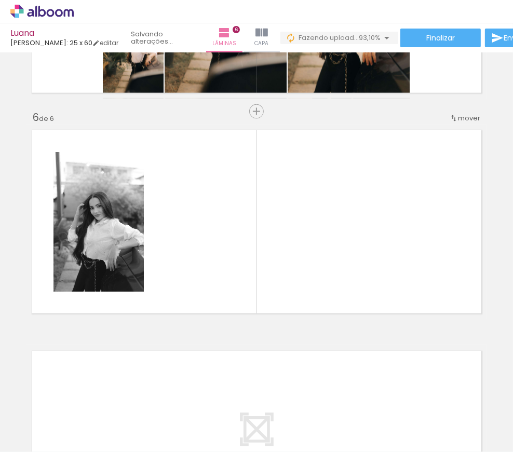
scroll to position [1064, 0]
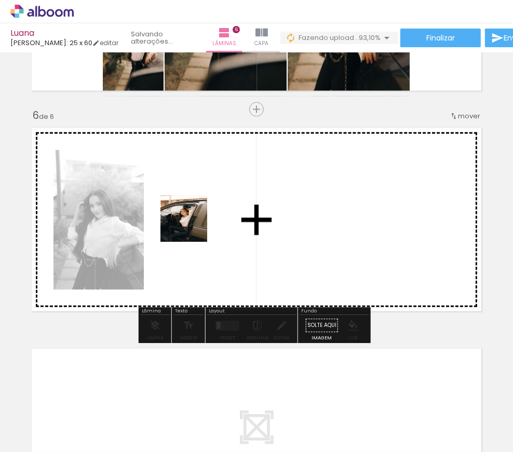
drag, startPoint x: 258, startPoint y: 442, endPoint x: 191, endPoint y: 224, distance: 227.9
click at [191, 224] on quentale-workspace at bounding box center [256, 226] width 513 height 452
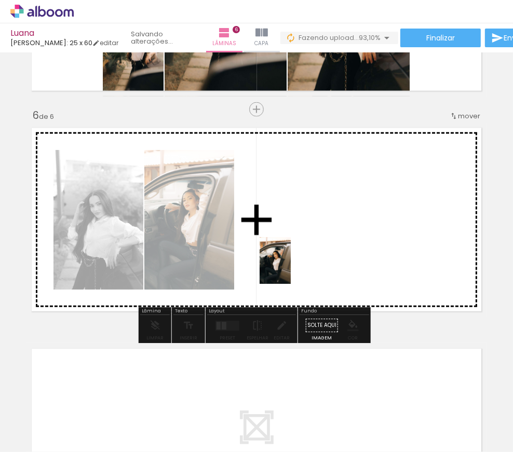
drag, startPoint x: 295, startPoint y: 420, endPoint x: 374, endPoint y: 404, distance: 80.5
click at [291, 254] on quentale-workspace at bounding box center [256, 226] width 513 height 452
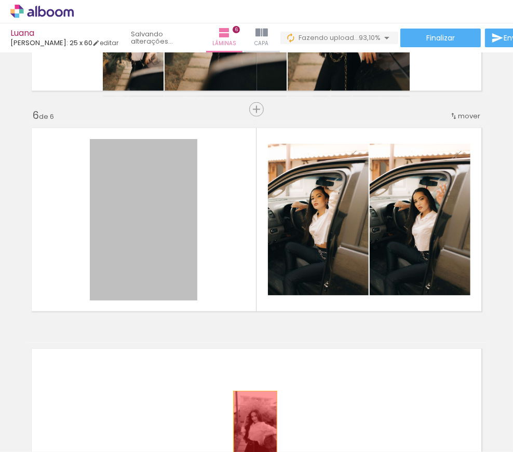
drag, startPoint x: 163, startPoint y: 217, endPoint x: 253, endPoint y: 423, distance: 224.7
click at [253, 423] on quentale-workspace at bounding box center [256, 226] width 513 height 452
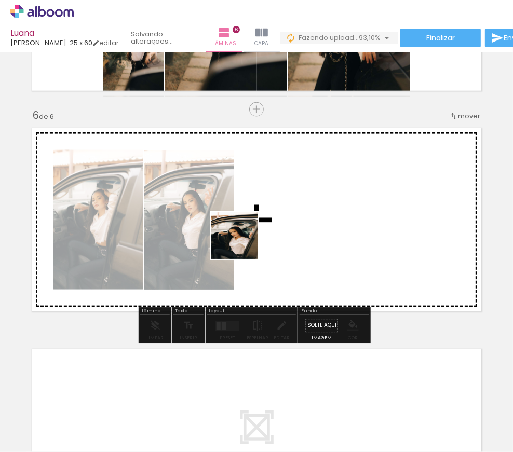
drag, startPoint x: 353, startPoint y: 428, endPoint x: 243, endPoint y: 244, distance: 215.0
click at [243, 244] on quentale-workspace at bounding box center [256, 226] width 513 height 452
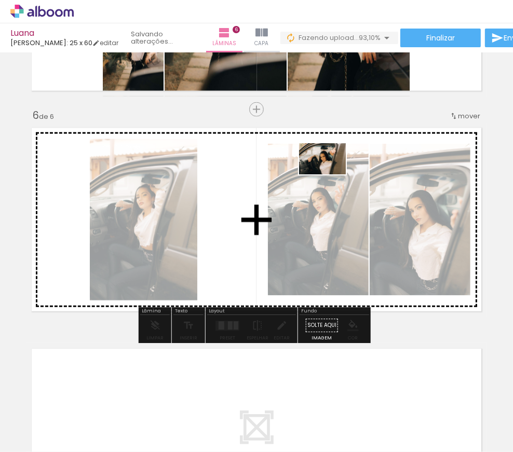
drag, startPoint x: 405, startPoint y: 399, endPoint x: 330, endPoint y: 175, distance: 237.0
click at [330, 175] on quentale-workspace at bounding box center [256, 226] width 513 height 452
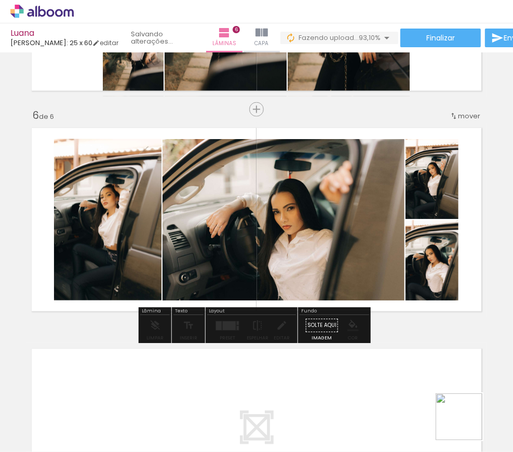
drag, startPoint x: 473, startPoint y: 432, endPoint x: 285, endPoint y: 354, distance: 203.7
click at [366, 265] on quentale-workspace at bounding box center [256, 226] width 513 height 452
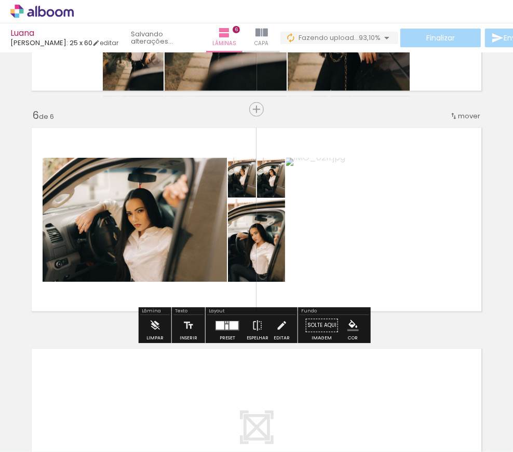
click at [221, 335] on div at bounding box center [227, 326] width 28 height 21
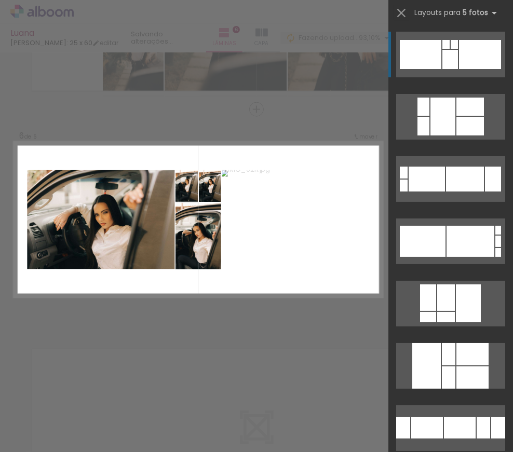
scroll to position [141, 0]
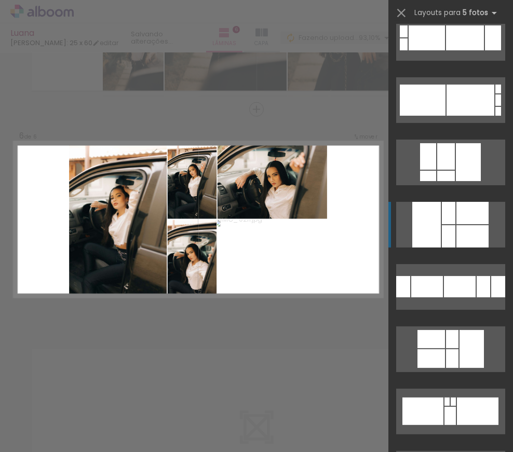
click at [443, 208] on div at bounding box center [449, 213] width 14 height 22
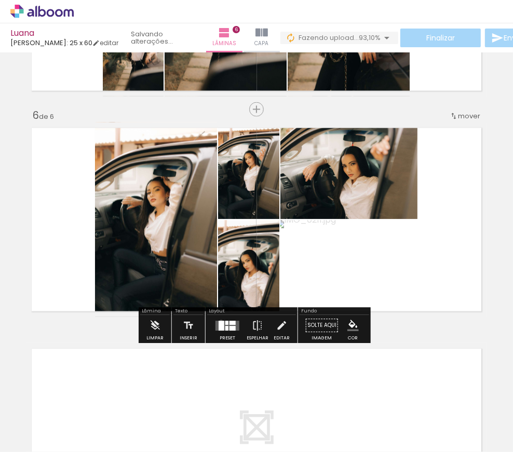
click at [220, 322] on div at bounding box center [222, 326] width 6 height 10
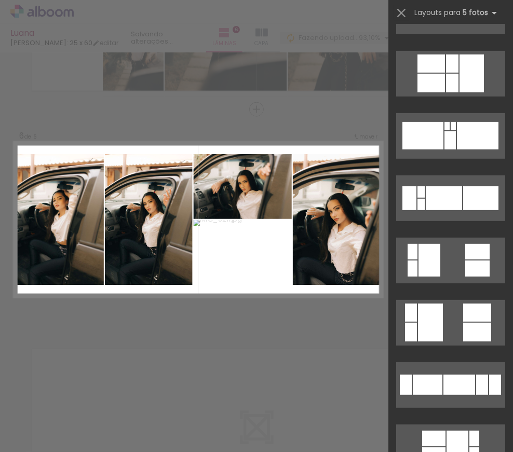
scroll to position [642, 0]
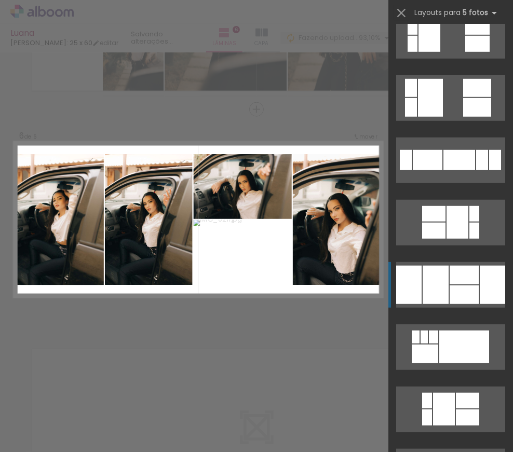
click at [463, 283] on div at bounding box center [464, 275] width 29 height 19
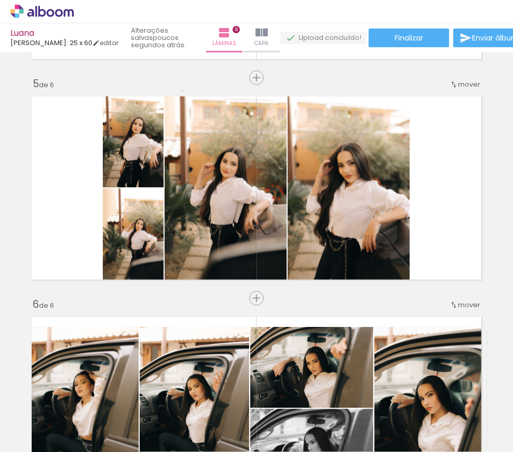
scroll to position [0, 1262]
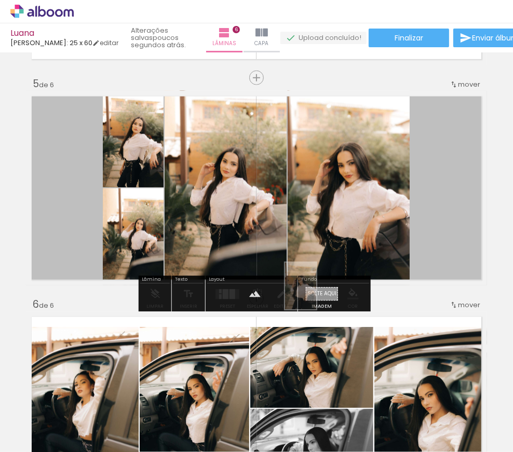
drag, startPoint x: 130, startPoint y: 424, endPoint x: 316, endPoint y: 294, distance: 227.5
click at [316, 294] on quentale-workspace at bounding box center [256, 226] width 513 height 452
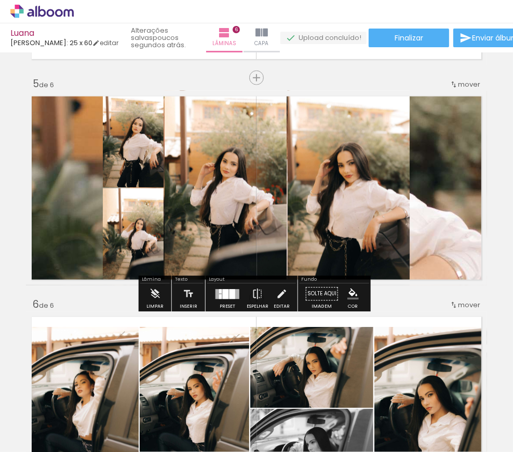
click at [424, 221] on quentale-layouter at bounding box center [256, 188] width 461 height 195
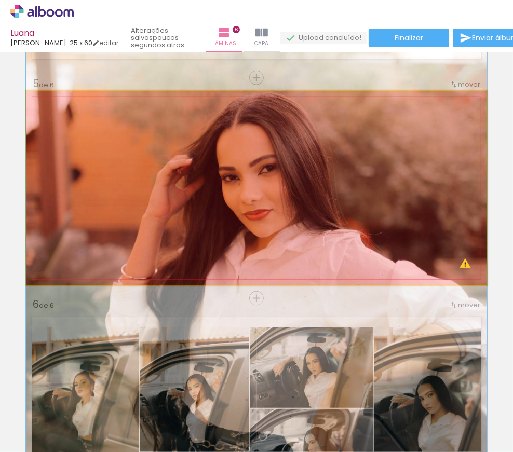
drag, startPoint x: 374, startPoint y: 217, endPoint x: 356, endPoint y: 286, distance: 70.8
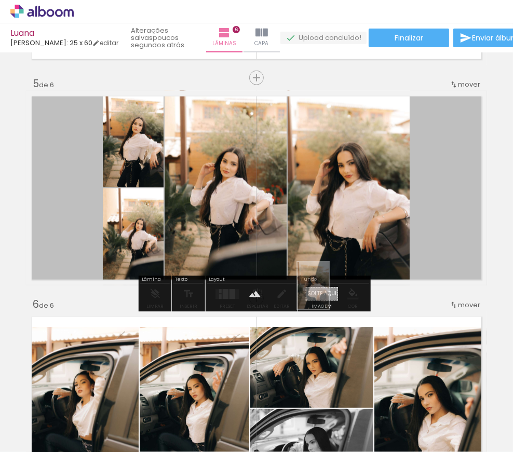
drag, startPoint x: 131, startPoint y: 417, endPoint x: 328, endPoint y: 294, distance: 231.9
click at [328, 294] on quentale-workspace at bounding box center [256, 226] width 513 height 452
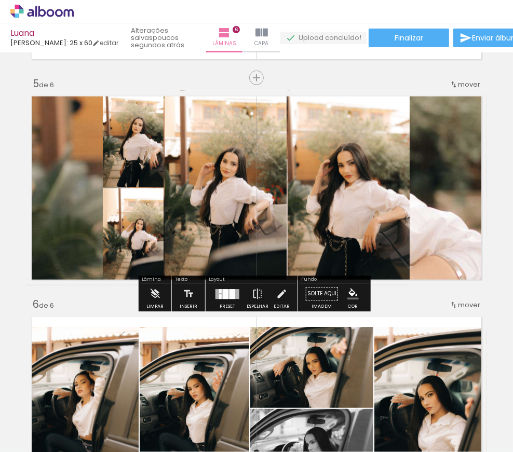
click at [470, 163] on quentale-layouter at bounding box center [256, 188] width 461 height 195
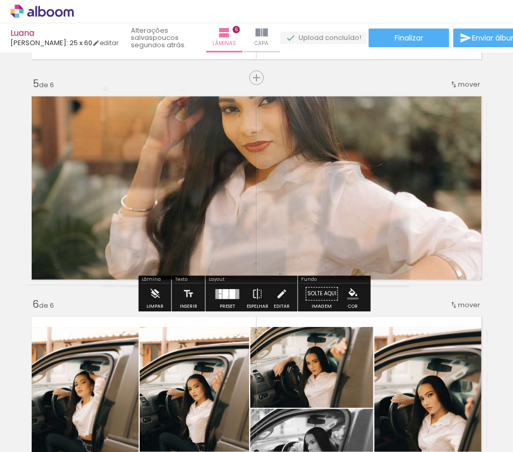
click at [451, 164] on quentale-photo at bounding box center [256, 188] width 461 height 195
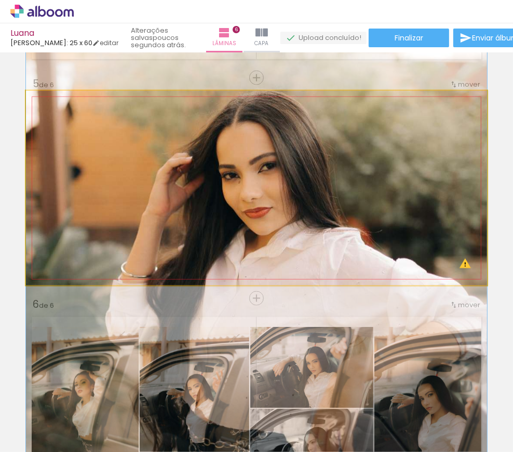
drag, startPoint x: 434, startPoint y: 161, endPoint x: 432, endPoint y: 227, distance: 66.5
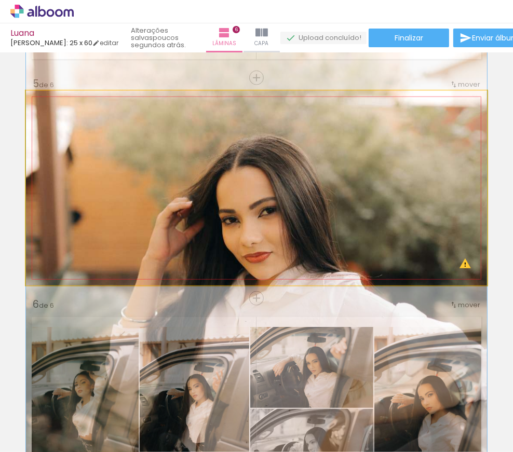
drag, startPoint x: 440, startPoint y: 173, endPoint x: 439, endPoint y: 218, distance: 44.7
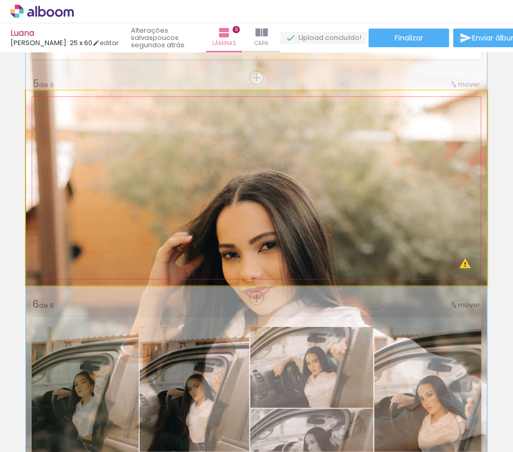
drag, startPoint x: 441, startPoint y: 176, endPoint x: 438, endPoint y: 211, distance: 34.9
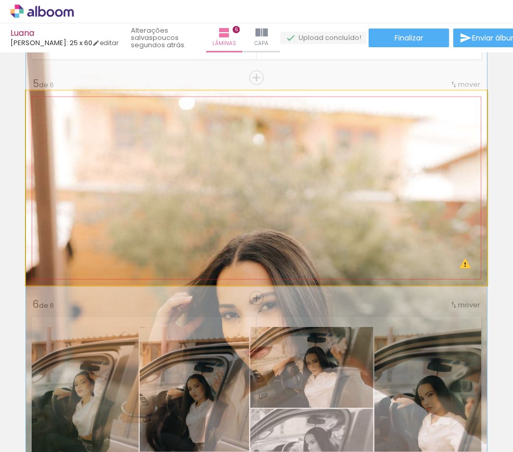
drag, startPoint x: 427, startPoint y: 186, endPoint x: 429, endPoint y: 251, distance: 65.5
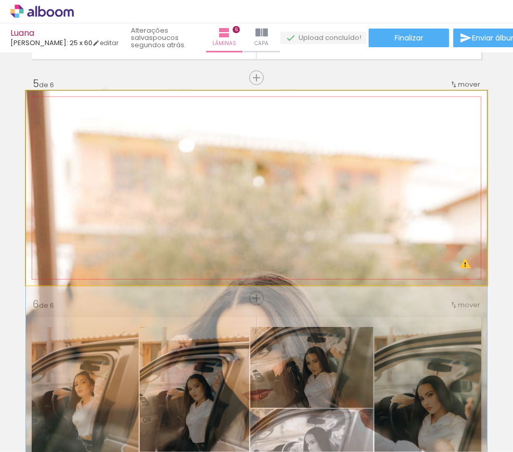
drag, startPoint x: 423, startPoint y: 226, endPoint x: 421, endPoint y: 282, distance: 56.1
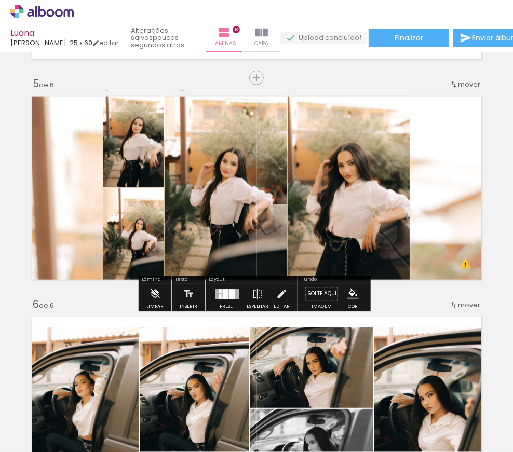
click at [423, 223] on quentale-layouter at bounding box center [256, 188] width 461 height 195
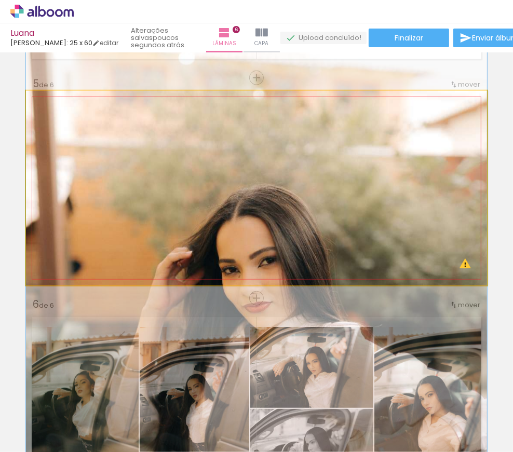
drag, startPoint x: 436, startPoint y: 207, endPoint x: 474, endPoint y: 158, distance: 62.2
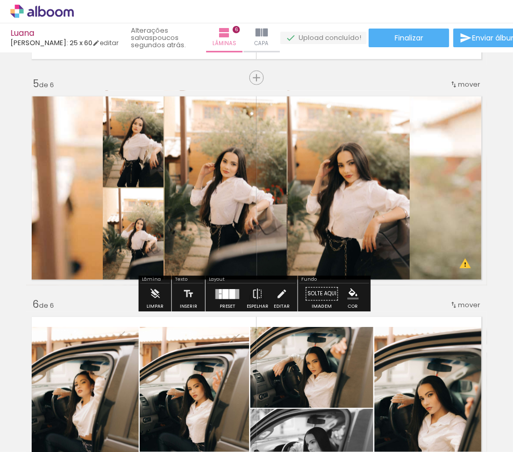
click at [456, 210] on quentale-layouter at bounding box center [256, 188] width 461 height 195
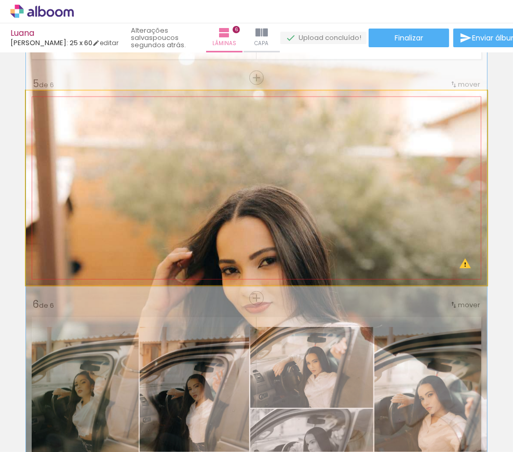
click at [456, 210] on quentale-photo at bounding box center [256, 188] width 461 height 195
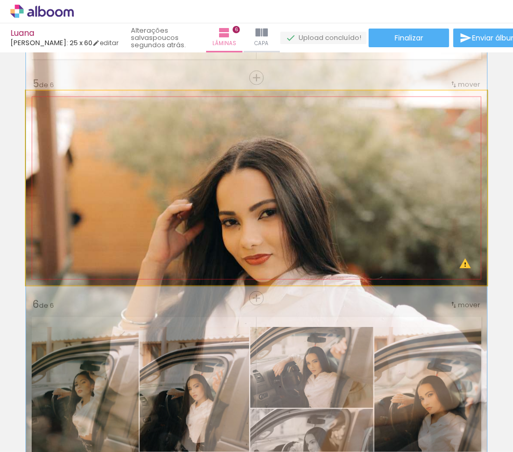
drag, startPoint x: 441, startPoint y: 209, endPoint x: 446, endPoint y: 158, distance: 51.6
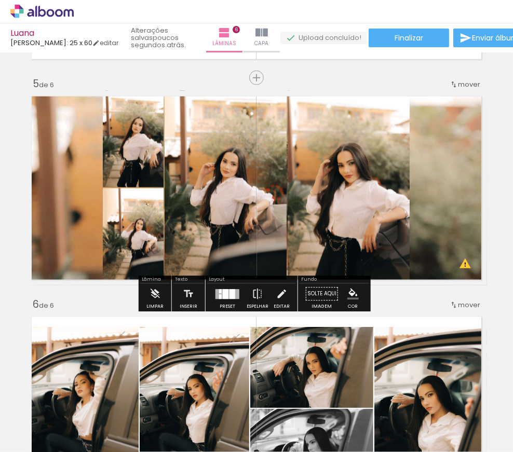
click at [392, 189] on quentale-photo at bounding box center [349, 188] width 122 height 195
click at [425, 182] on quentale-layouter at bounding box center [256, 188] width 461 height 195
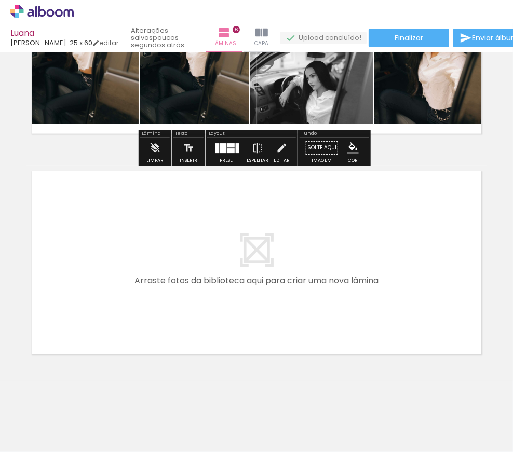
scroll to position [1251, 0]
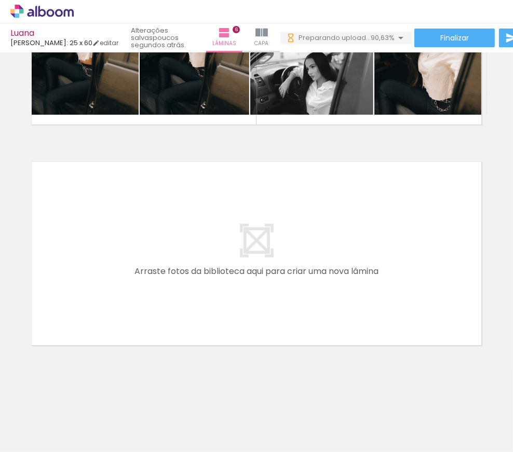
scroll to position [0, 1436]
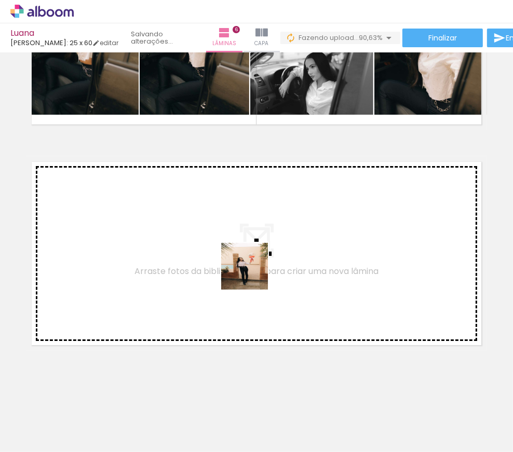
drag, startPoint x: 364, startPoint y: 425, endPoint x: 429, endPoint y: 412, distance: 66.7
click at [251, 273] on quentale-workspace at bounding box center [256, 226] width 513 height 452
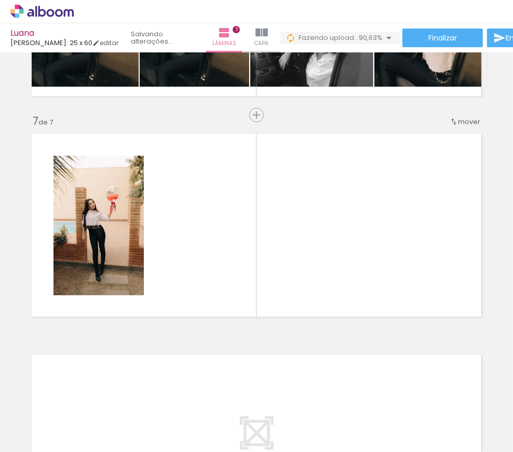
scroll to position [1284, 0]
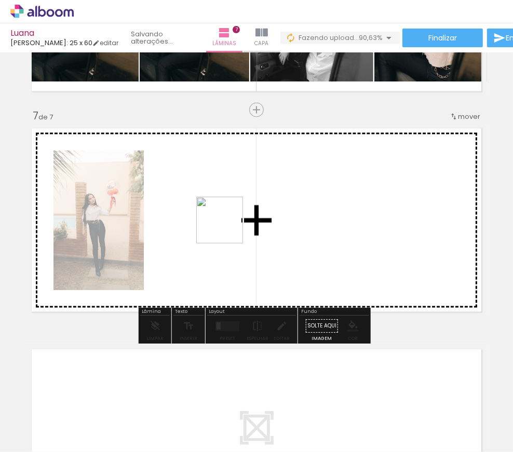
drag, startPoint x: 412, startPoint y: 413, endPoint x: 228, endPoint y: 228, distance: 261.5
click at [228, 228] on quentale-workspace at bounding box center [256, 226] width 513 height 452
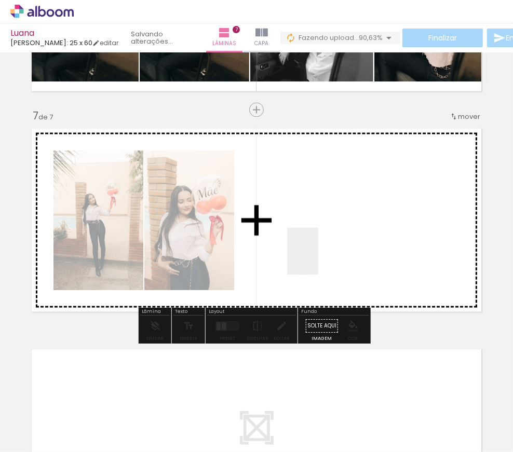
drag, startPoint x: 462, startPoint y: 419, endPoint x: 294, endPoint y: 230, distance: 252.8
click at [294, 230] on quentale-workspace at bounding box center [256, 226] width 513 height 452
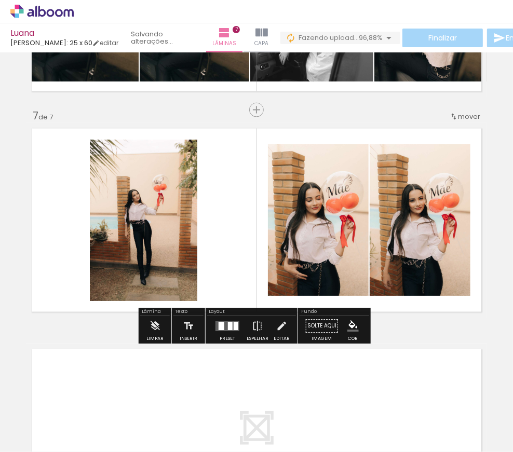
click at [218, 331] on div at bounding box center [227, 326] width 28 height 21
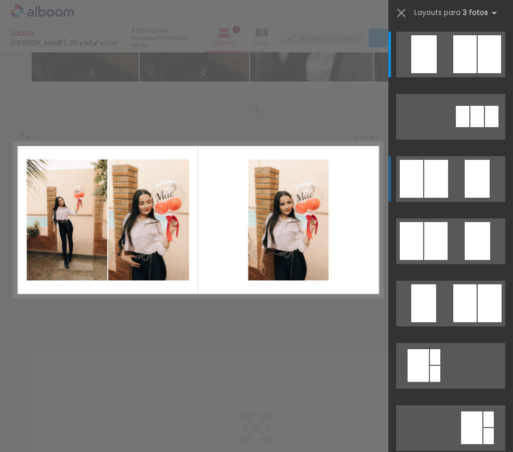
scroll to position [94, 0]
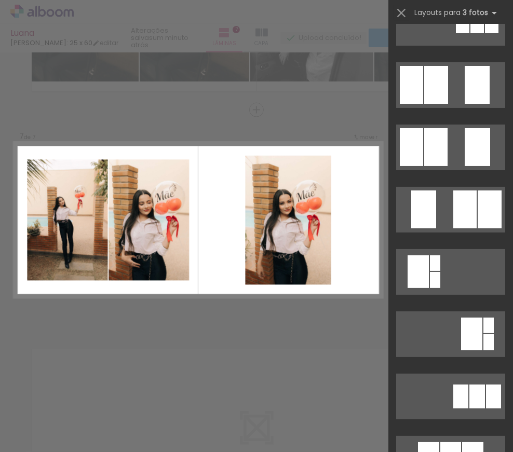
click at [457, 55] on div at bounding box center [451, 23] width 125 height 62
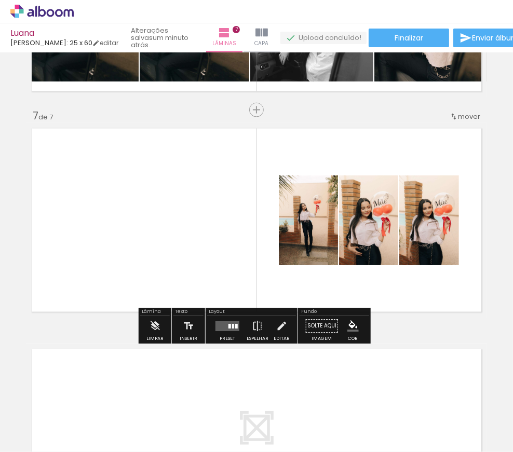
click at [229, 324] on div at bounding box center [230, 326] width 3 height 5
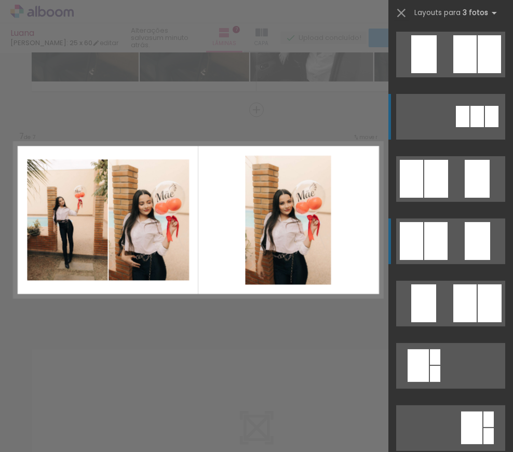
click at [465, 224] on div at bounding box center [477, 241] width 25 height 38
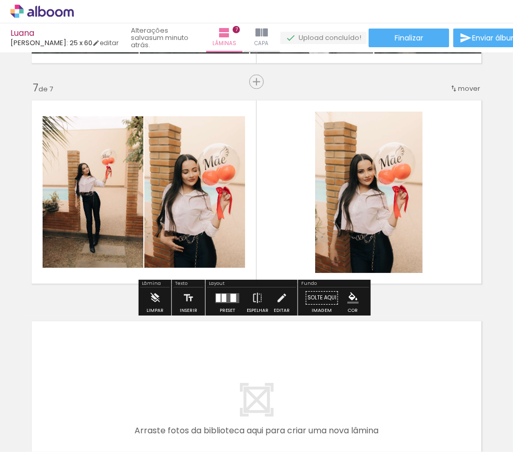
scroll to position [1331, 0]
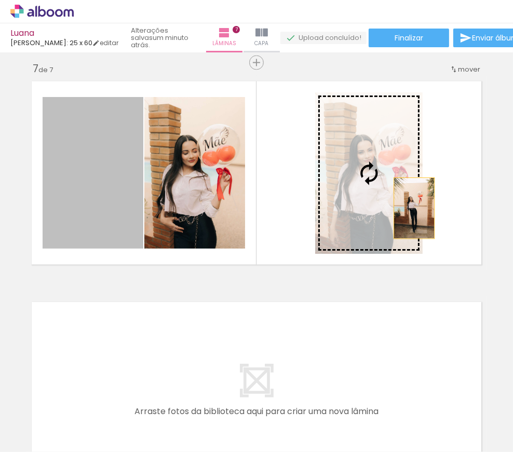
drag, startPoint x: 154, startPoint y: 210, endPoint x: 400, endPoint y: 208, distance: 246.2
click at [0, 0] on slot at bounding box center [0, 0] width 0 height 0
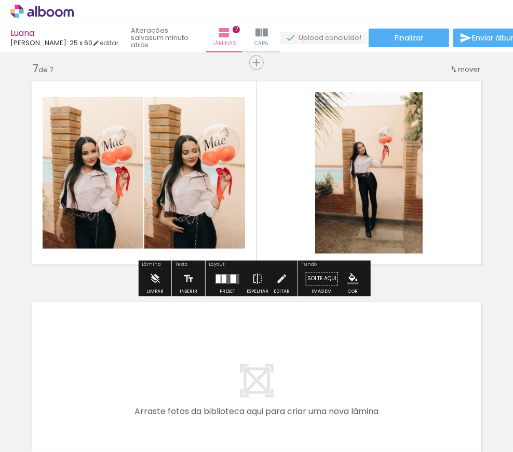
click at [179, 175] on quentale-photo at bounding box center [194, 173] width 101 height 152
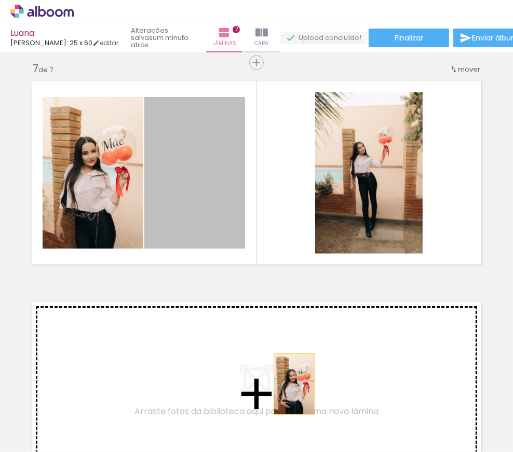
drag, startPoint x: 197, startPoint y: 178, endPoint x: 306, endPoint y: 419, distance: 264.1
click at [306, 419] on quentale-workspace at bounding box center [256, 226] width 513 height 452
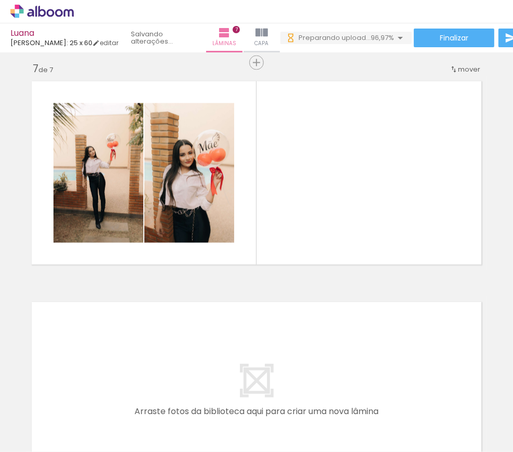
scroll to position [0, 1495]
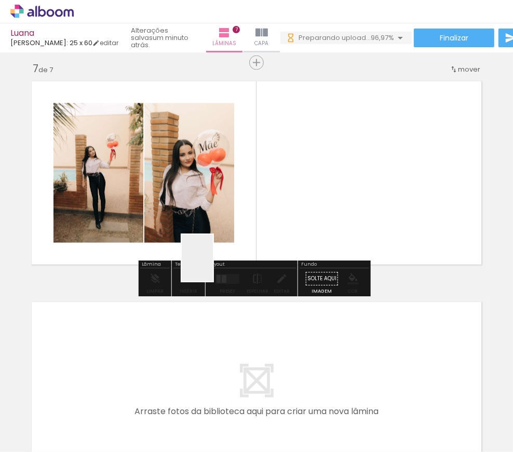
drag, startPoint x: 472, startPoint y: 421, endPoint x: 192, endPoint y: 251, distance: 327.5
click at [192, 251] on quentale-workspace at bounding box center [256, 226] width 513 height 452
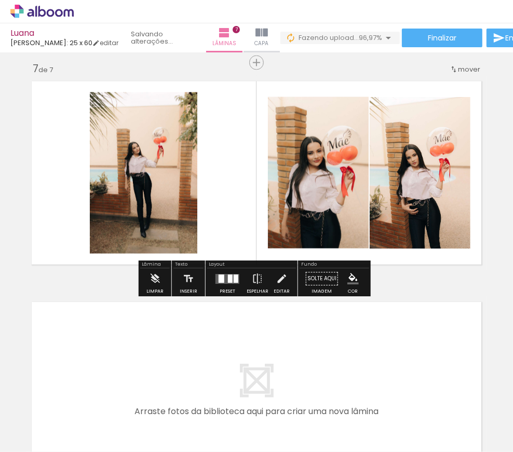
click at [230, 285] on div at bounding box center [227, 279] width 28 height 21
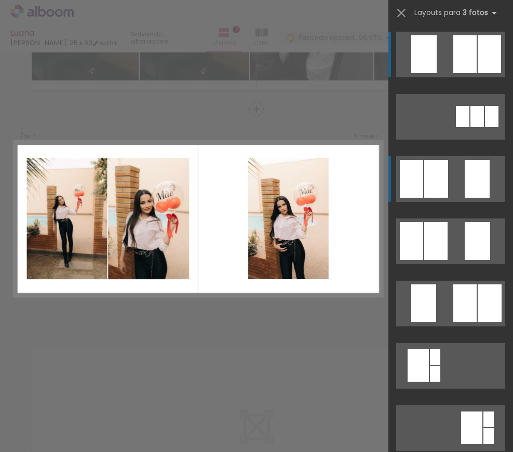
scroll to position [1284, 0]
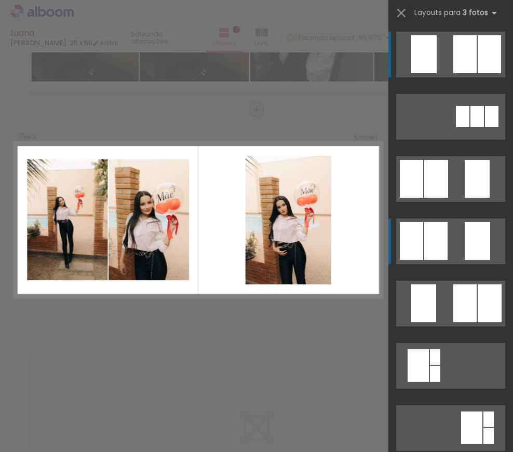
click at [447, 240] on quentale-layouter at bounding box center [450, 242] width 109 height 46
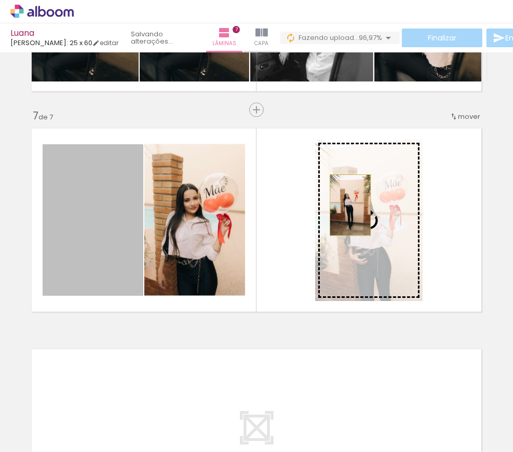
drag, startPoint x: 234, startPoint y: 223, endPoint x: 347, endPoint y: 205, distance: 114.7
click at [0, 0] on slot at bounding box center [0, 0] width 0 height 0
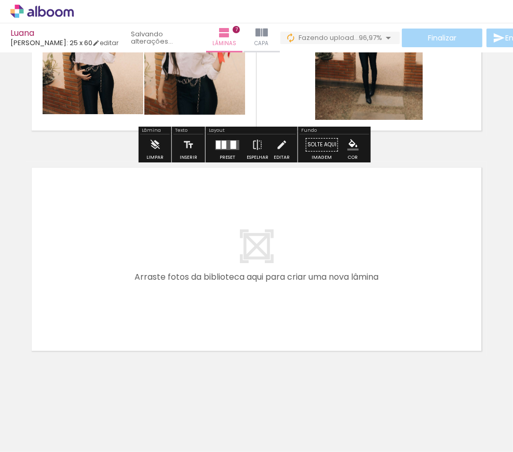
scroll to position [1471, 0]
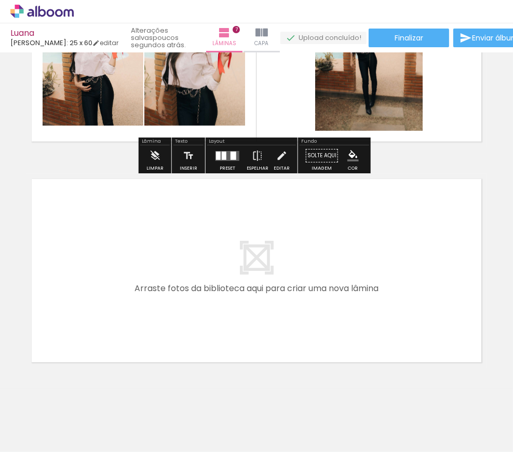
scroll to position [1471, 0]
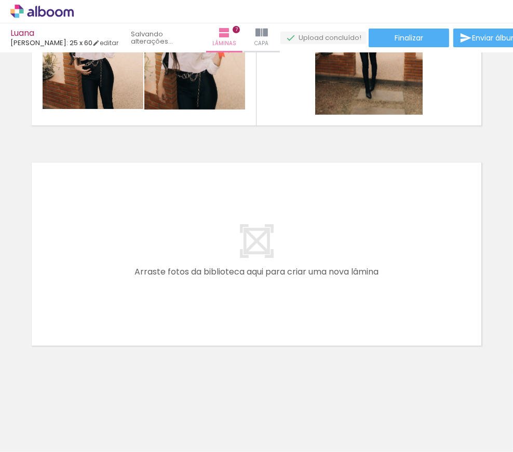
click at [421, 349] on quentale-layouter at bounding box center [256, 254] width 461 height 195
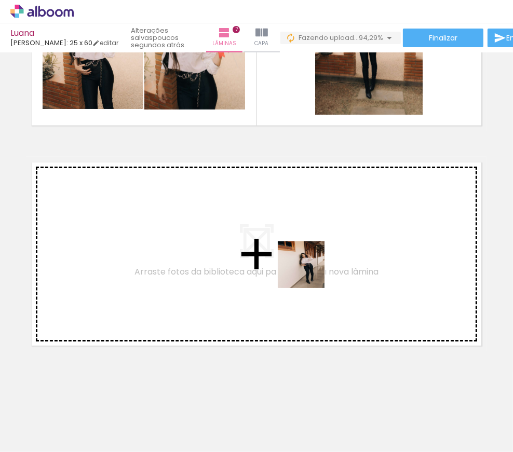
drag, startPoint x: 424, startPoint y: 425, endPoint x: 309, endPoint y: 273, distance: 190.9
click at [309, 273] on quentale-workspace at bounding box center [256, 226] width 513 height 452
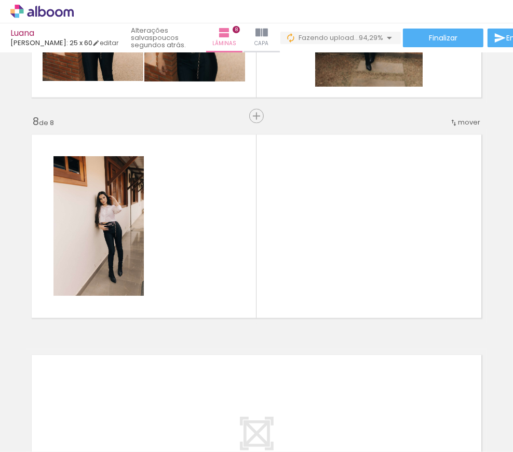
scroll to position [1505, 0]
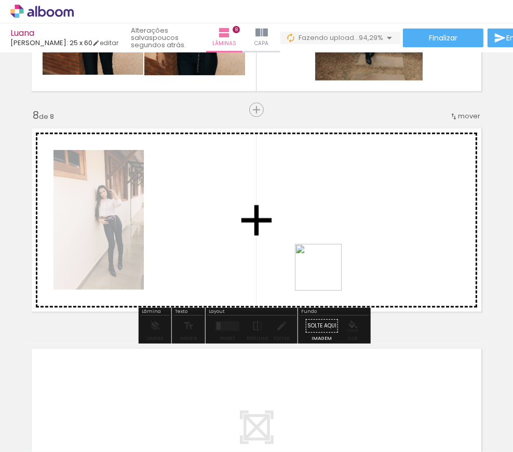
drag, startPoint x: 483, startPoint y: 412, endPoint x: 282, endPoint y: 238, distance: 265.9
click at [280, 239] on quentale-workspace at bounding box center [256, 226] width 513 height 452
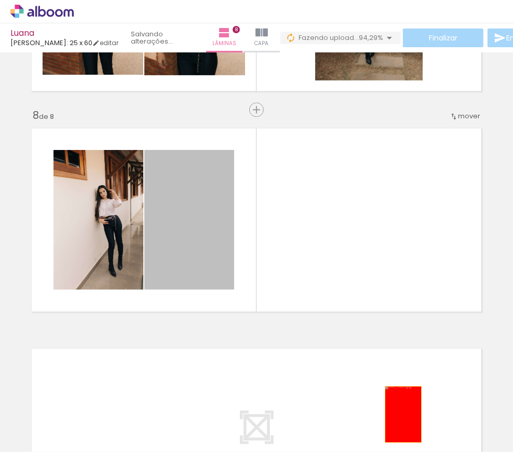
drag, startPoint x: 206, startPoint y: 244, endPoint x: 400, endPoint y: 415, distance: 258.3
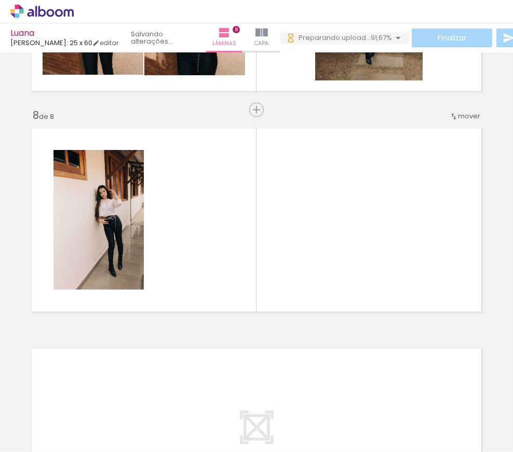
scroll to position [0, 1669]
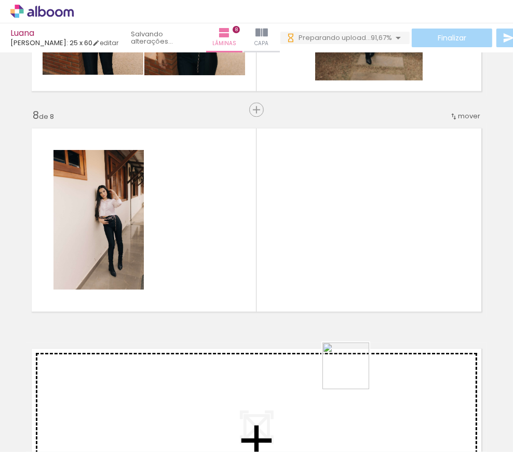
drag, startPoint x: 389, startPoint y: 393, endPoint x: 215, endPoint y: 292, distance: 201.8
click at [213, 294] on quentale-workspace at bounding box center [256, 226] width 513 height 452
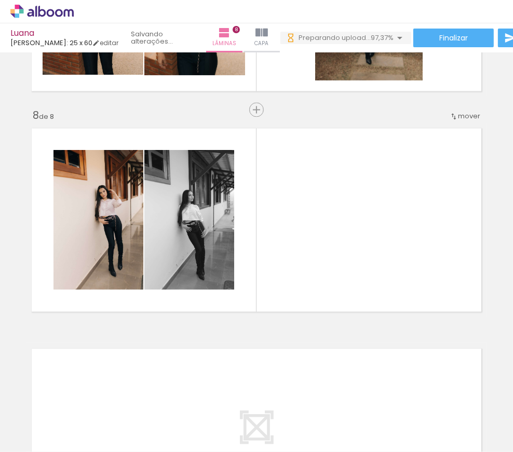
scroll to position [0, 1844]
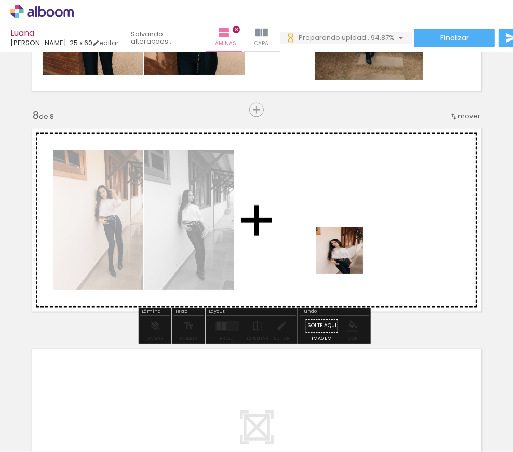
drag, startPoint x: 369, startPoint y: 421, endPoint x: 400, endPoint y: 358, distance: 70.2
click at [346, 255] on quentale-workspace at bounding box center [256, 226] width 513 height 452
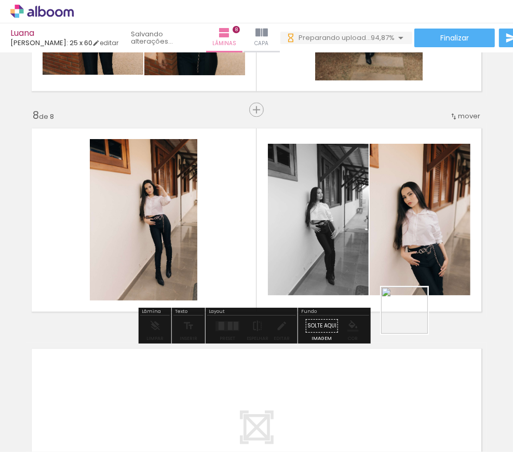
drag, startPoint x: 420, startPoint y: 429, endPoint x: 409, endPoint y: 230, distance: 199.2
click at [409, 230] on quentale-workspace at bounding box center [256, 226] width 513 height 452
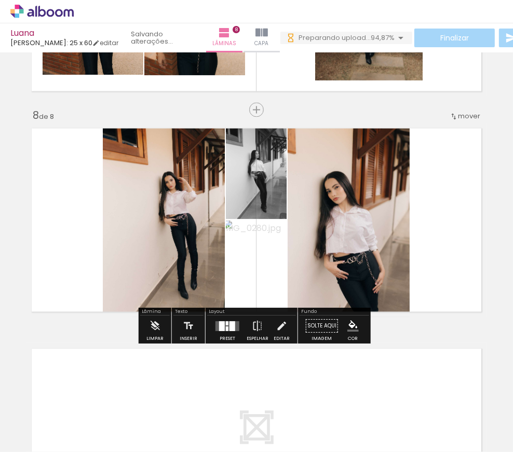
click at [227, 331] on div at bounding box center [227, 326] width 28 height 21
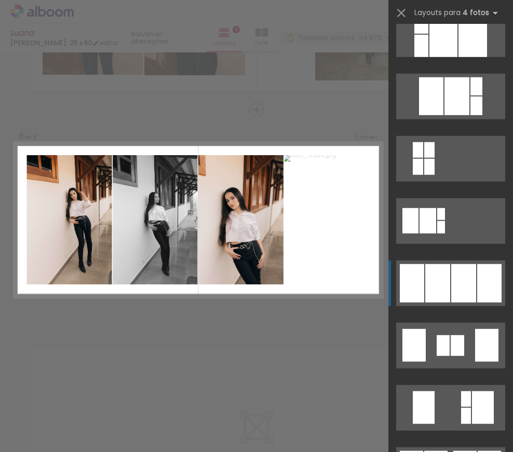
scroll to position [519, 0]
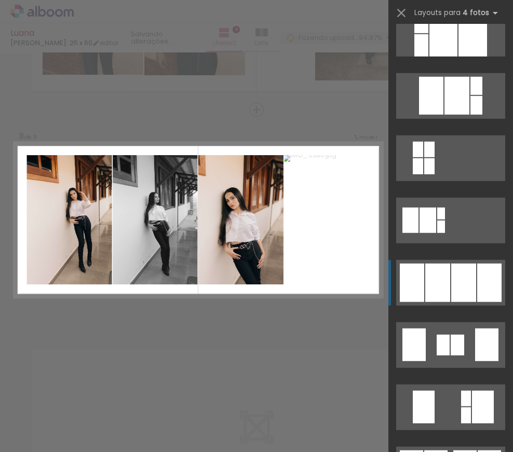
click at [447, 284] on quentale-layouter at bounding box center [450, 283] width 109 height 46
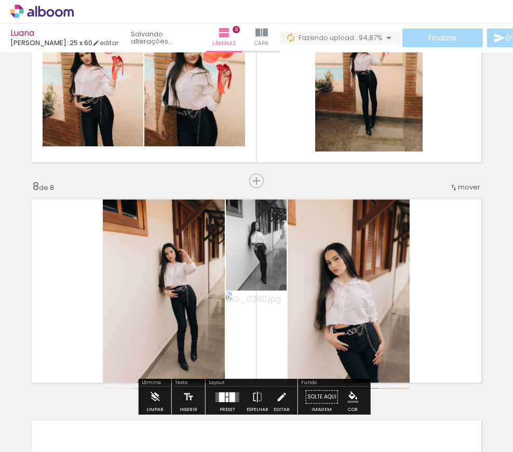
scroll to position [1505, 0]
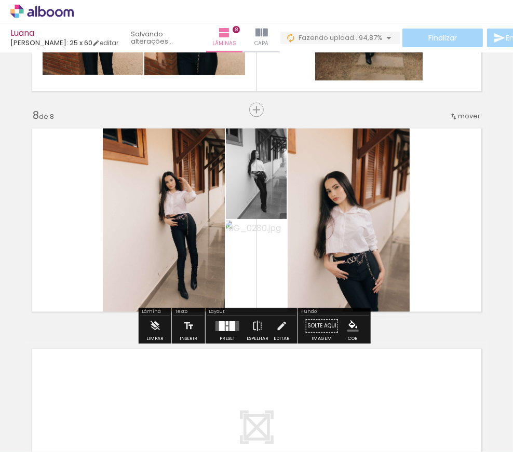
click at [221, 335] on div at bounding box center [227, 326] width 28 height 21
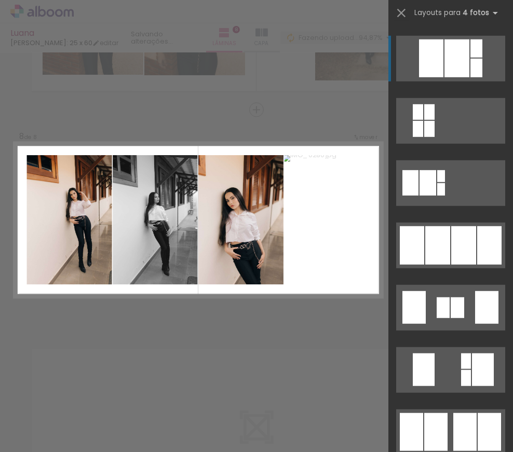
scroll to position [566, 0]
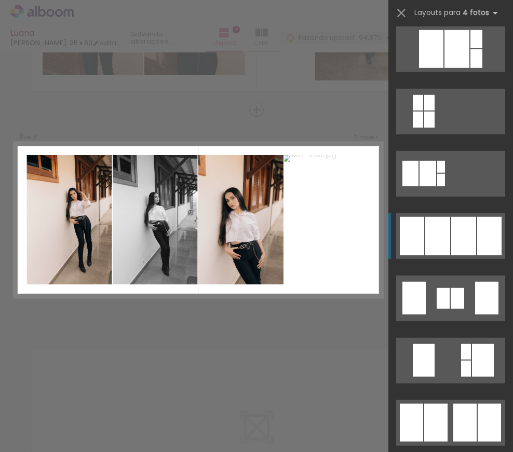
click at [454, 242] on div at bounding box center [463, 236] width 25 height 38
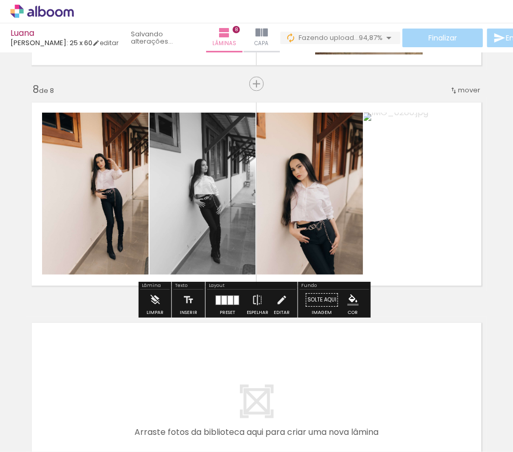
scroll to position [1553, 0]
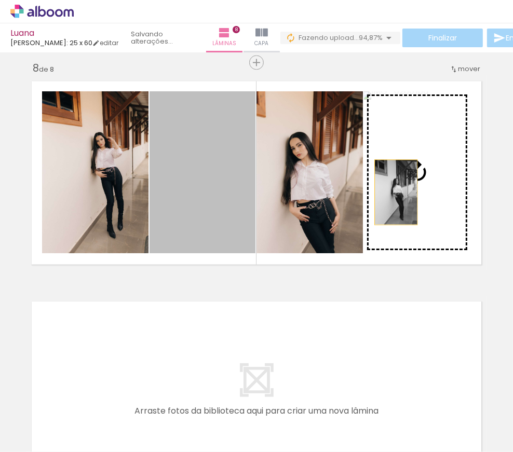
drag, startPoint x: 193, startPoint y: 181, endPoint x: 394, endPoint y: 191, distance: 201.3
click at [0, 0] on slot at bounding box center [0, 0] width 0 height 0
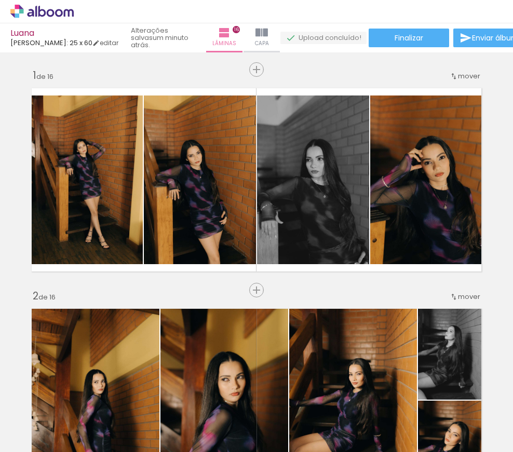
click at [0, 0] on slot at bounding box center [0, 0] width 0 height 0
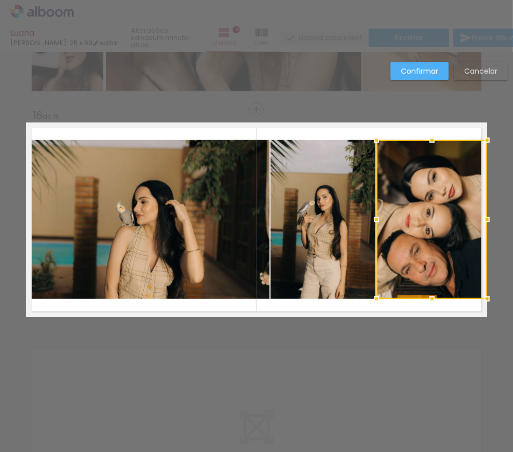
scroll to position [0, 3647]
click at [493, 209] on div at bounding box center [487, 219] width 21 height 21
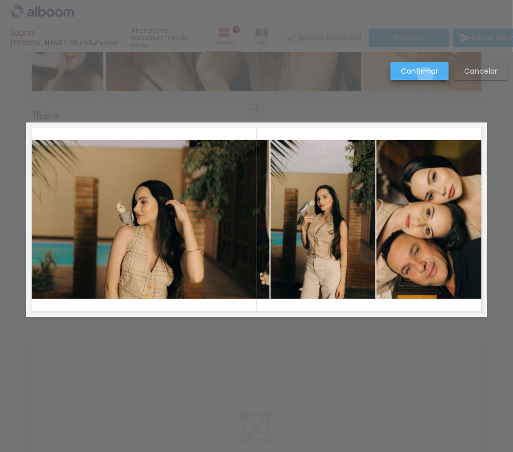
click at [0, 0] on slot "Confirmar" at bounding box center [0, 0] width 0 height 0
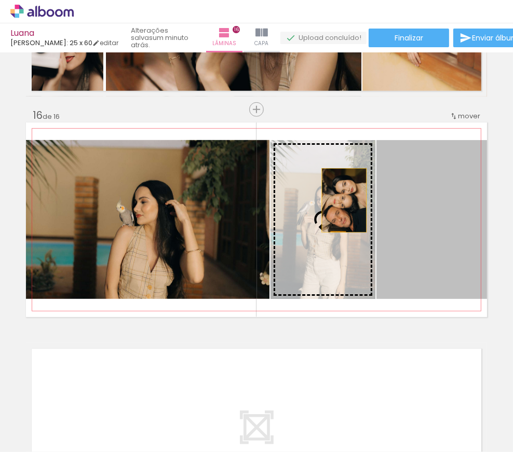
drag, startPoint x: 427, startPoint y: 201, endPoint x: 338, endPoint y: 200, distance: 89.3
click at [0, 0] on slot at bounding box center [0, 0] width 0 height 0
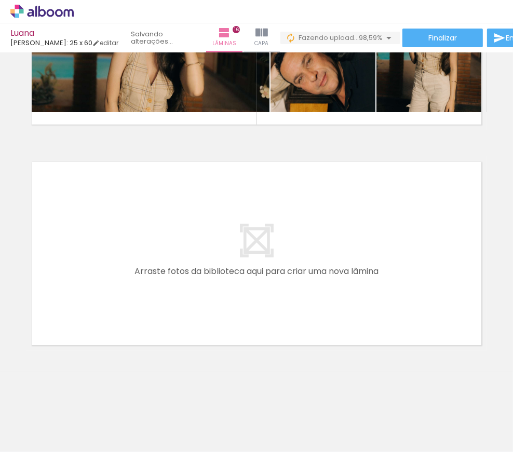
scroll to position [0, 3705]
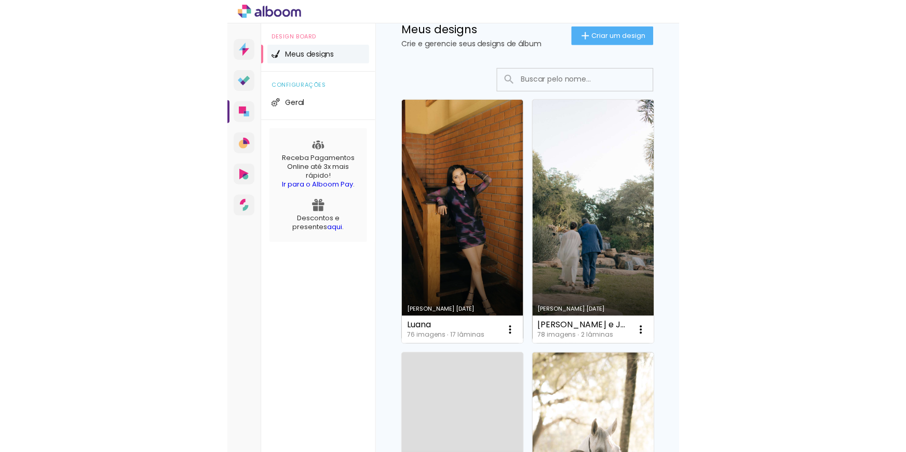
scroll to position [82, 0]
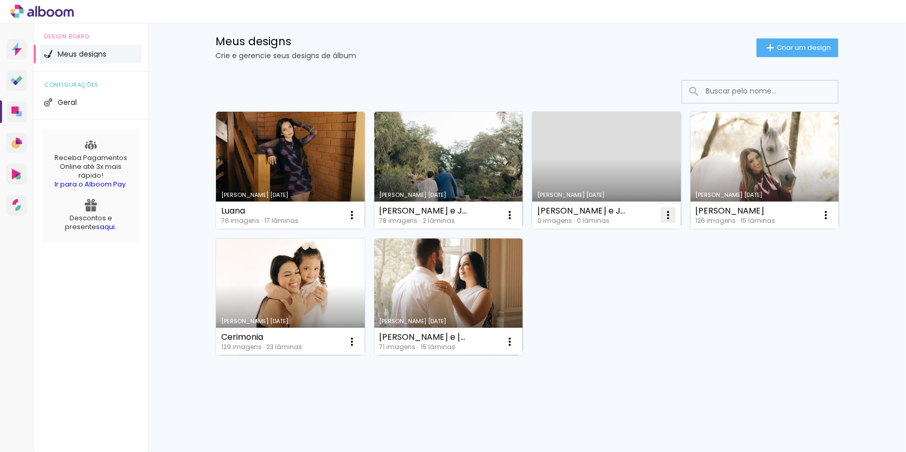
click at [664, 214] on iron-icon at bounding box center [668, 215] width 12 height 12
click at [616, 283] on span "Excluir" at bounding box center [607, 283] width 22 height 7
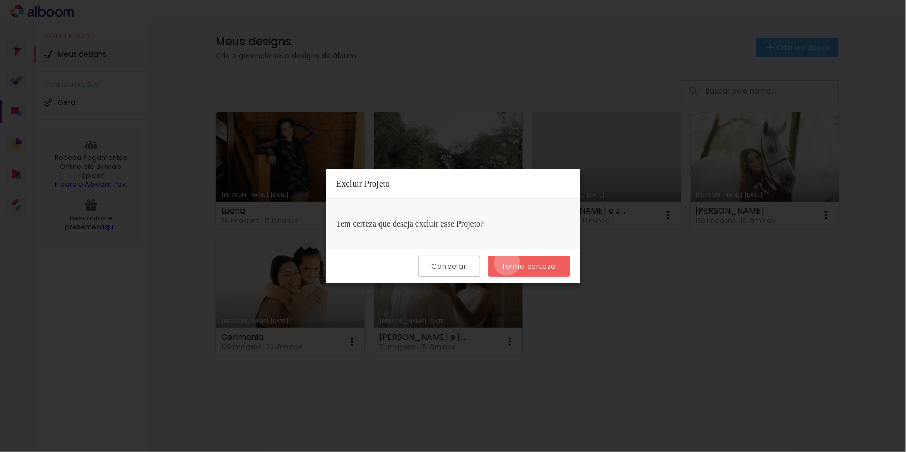
click at [0, 0] on slot "Tenho certeza" at bounding box center [0, 0] width 0 height 0
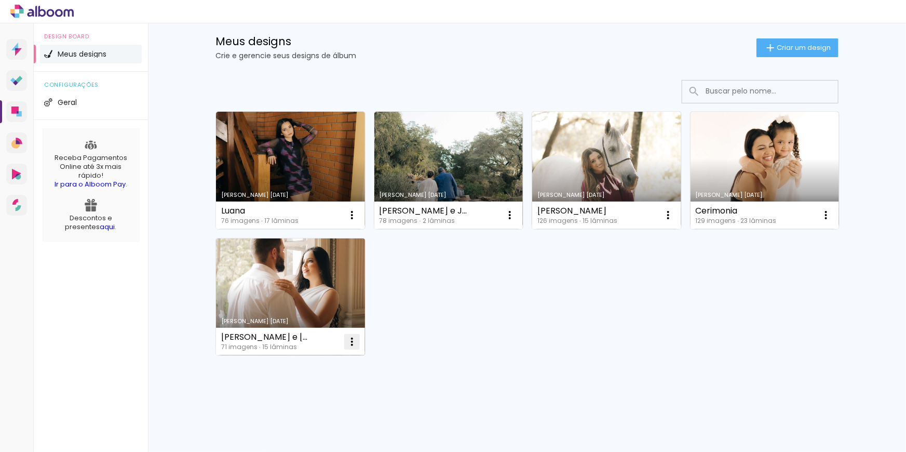
click at [342, 345] on paper-icon-button at bounding box center [352, 341] width 21 height 21
click at [306, 407] on paper-item "Excluir" at bounding box center [308, 410] width 102 height 21
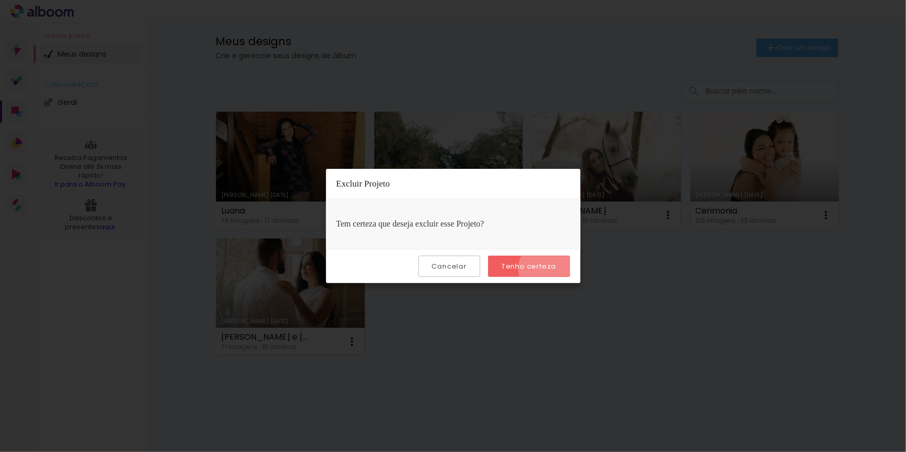
click at [0, 0] on slot "Tenho certeza" at bounding box center [0, 0] width 0 height 0
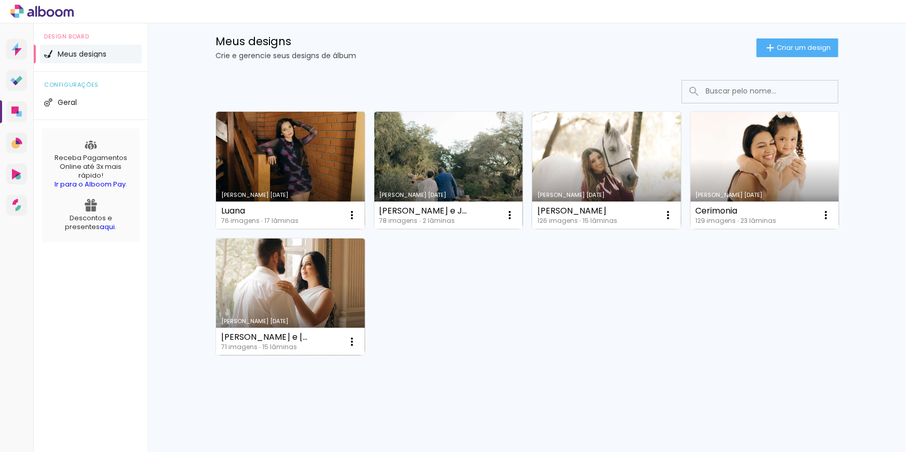
scroll to position [0, 0]
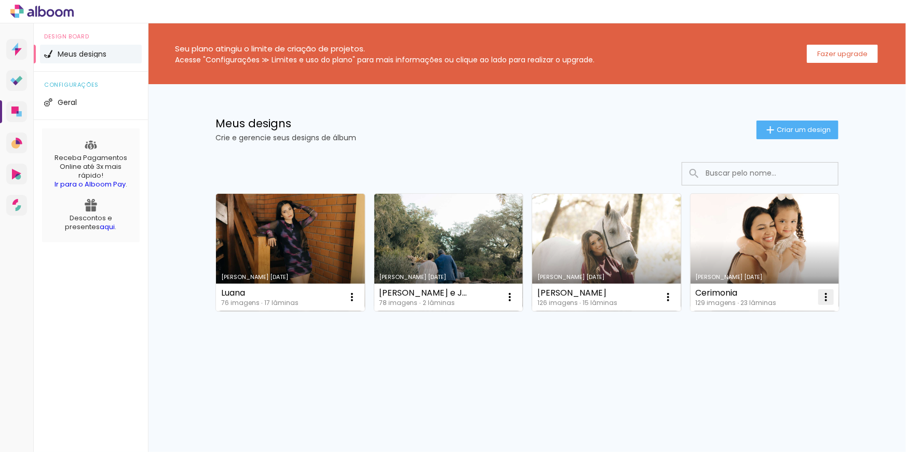
click at [824, 296] on iron-icon at bounding box center [826, 297] width 12 height 12
click at [774, 368] on span "Excluir" at bounding box center [768, 366] width 22 height 7
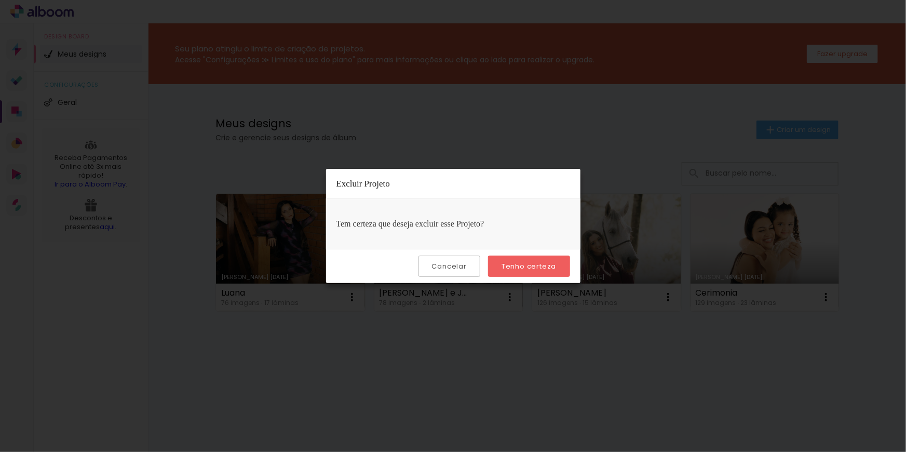
click at [0, 0] on slot "Tenho certeza" at bounding box center [0, 0] width 0 height 0
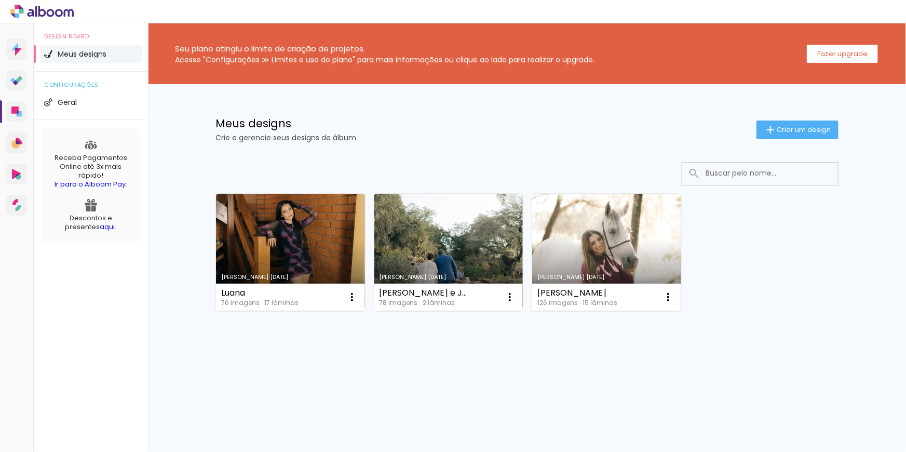
click at [261, 37] on div "Seu plano atingiu o limite de criação de projetos. Acesse "Configurações ≫ Limi…" at bounding box center [527, 53] width 758 height 61
click at [472, 68] on div "Seu plano atingiu o limite de criação de projetos. Acesse "Configurações ≫ Limi…" at bounding box center [527, 53] width 758 height 61
click at [0, 0] on slot "Fazer upgrade" at bounding box center [0, 0] width 0 height 0
click at [629, 135] on p "Crie e gerencie seus designs de álbum" at bounding box center [486, 137] width 541 height 7
click at [875, 6] on span "[PERSON_NAME]" at bounding box center [866, 11] width 60 height 11
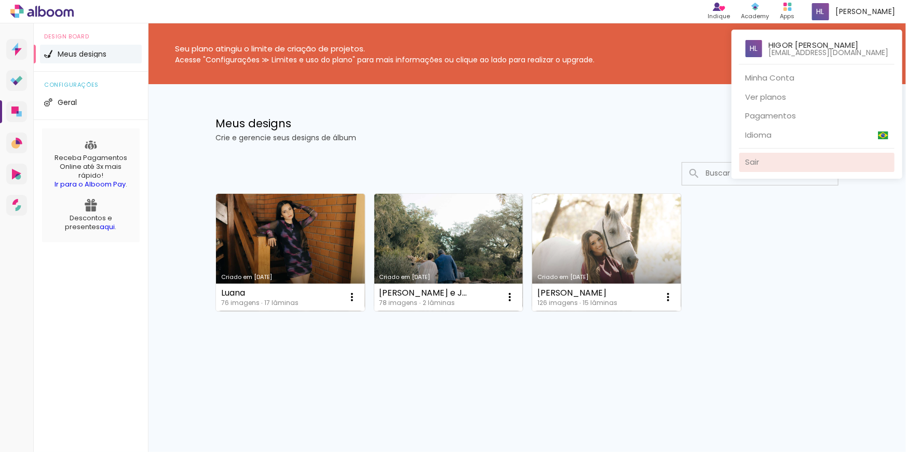
click at [790, 155] on link "Sair" at bounding box center [817, 162] width 155 height 19
